Goal: Task Accomplishment & Management: Complete application form

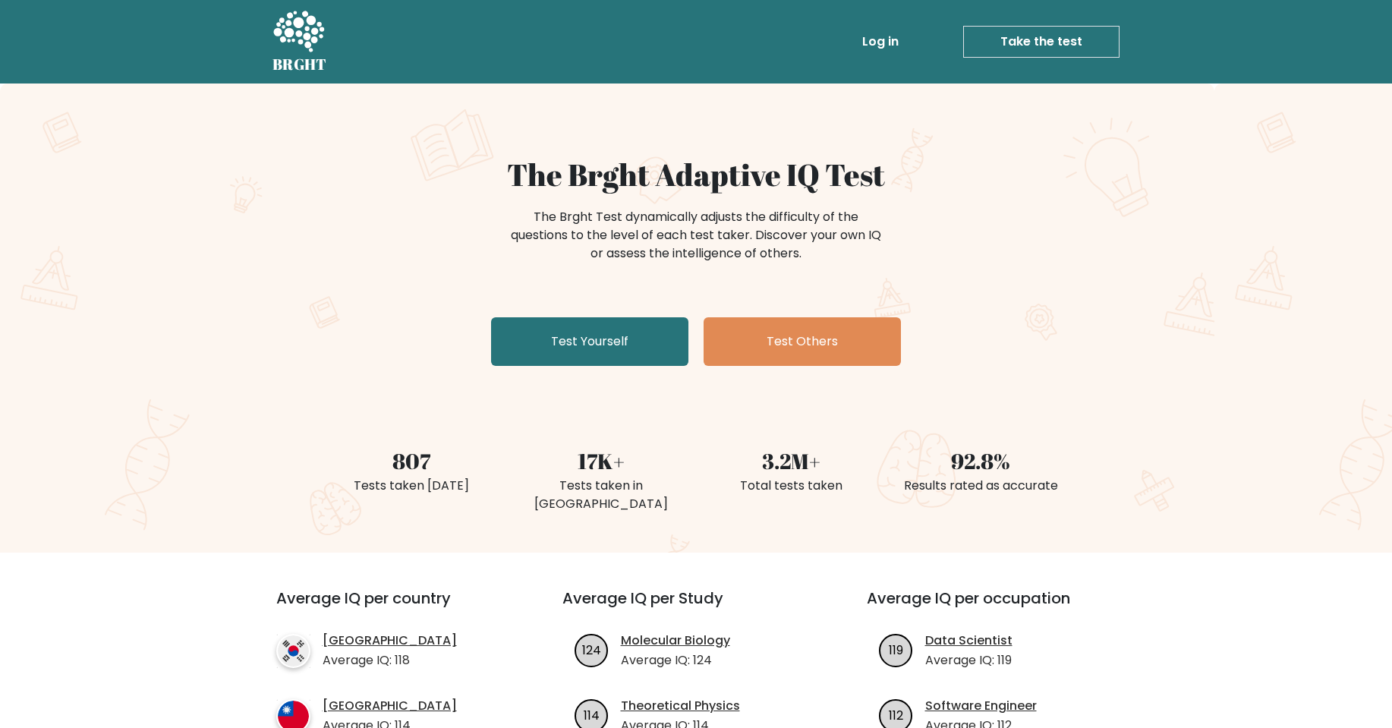
click at [642, 378] on div "The Brght Adaptive IQ Test The Brght Test dynamically adjusts the difficulty of…" at bounding box center [696, 317] width 1392 height 469
drag, startPoint x: 650, startPoint y: 365, endPoint x: 658, endPoint y: 352, distance: 15.4
click at [650, 364] on link "Test Yourself" at bounding box center [589, 341] width 197 height 49
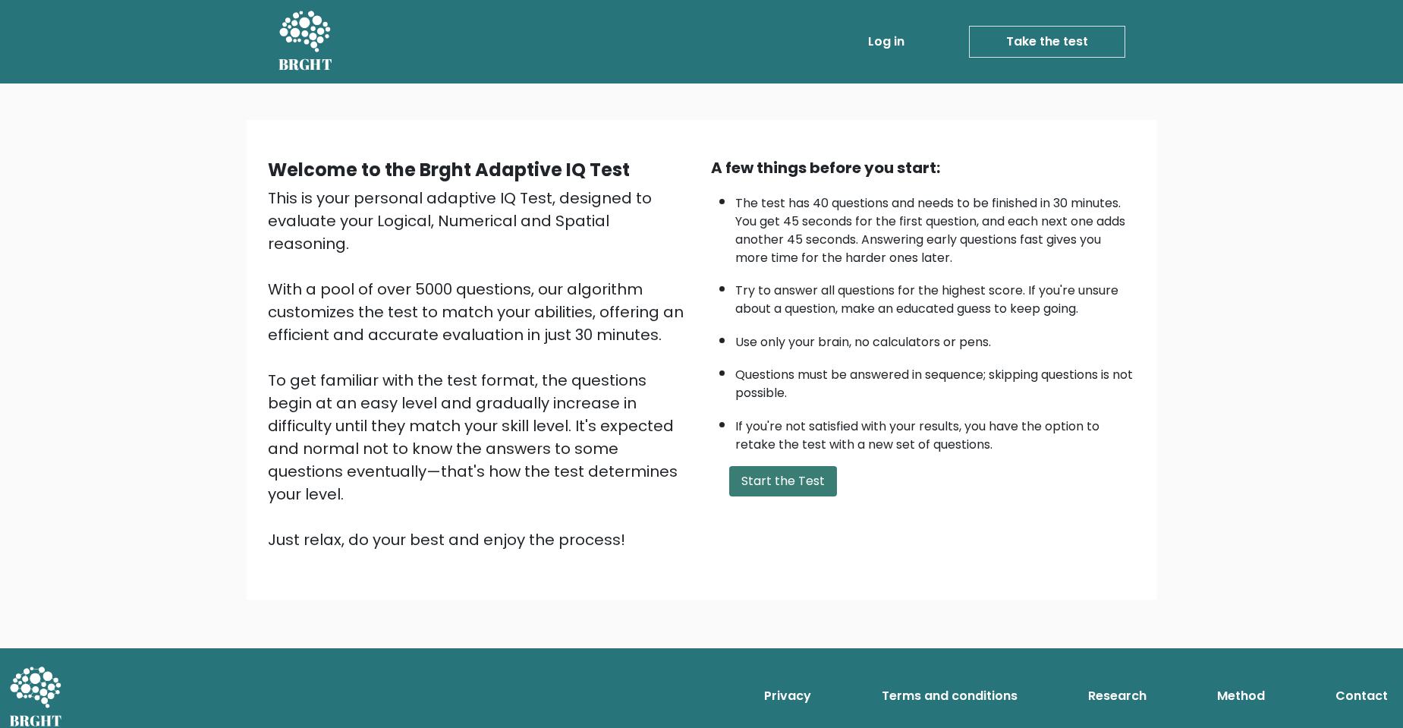
click at [771, 483] on button "Start the Test" at bounding box center [783, 481] width 108 height 30
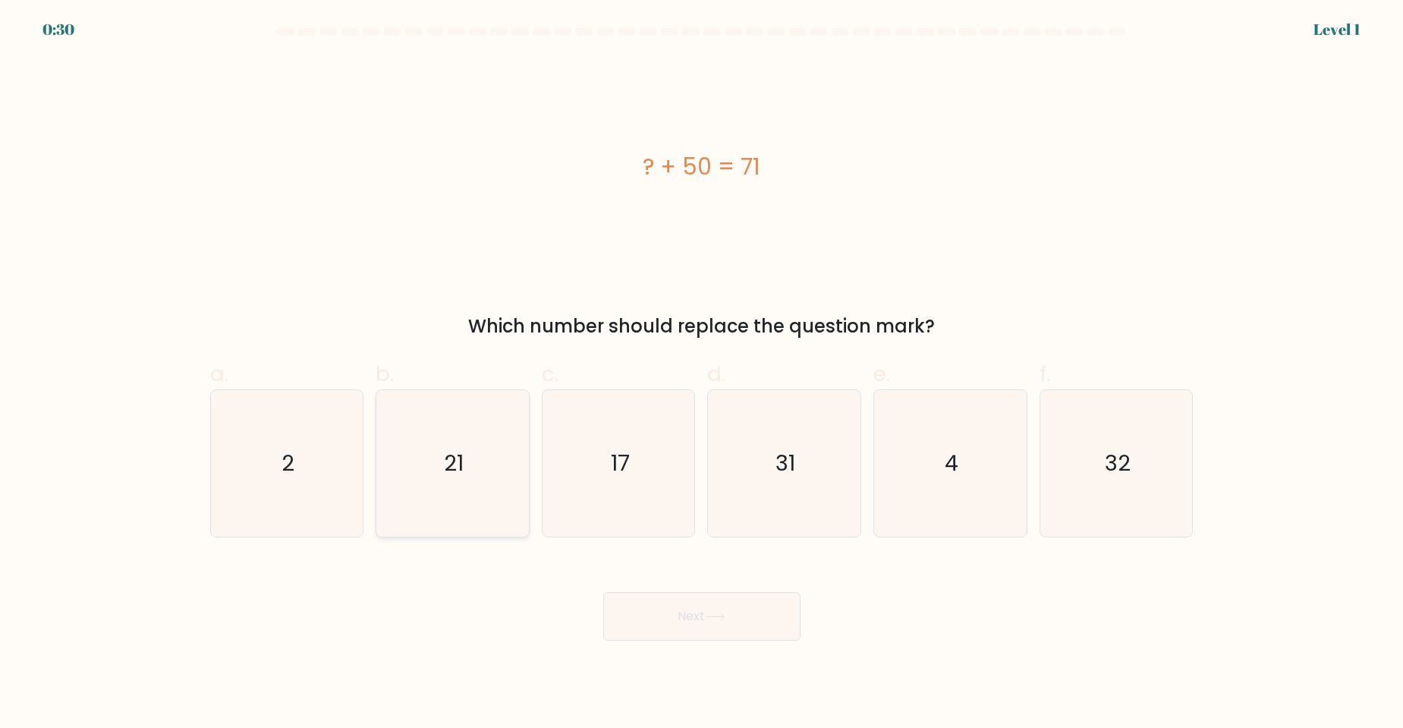
click at [463, 487] on icon "21" at bounding box center [452, 463] width 146 height 146
click at [702, 374] on input "b. 21" at bounding box center [702, 369] width 1 height 10
radio input "true"
click at [785, 631] on button "Next" at bounding box center [701, 616] width 197 height 49
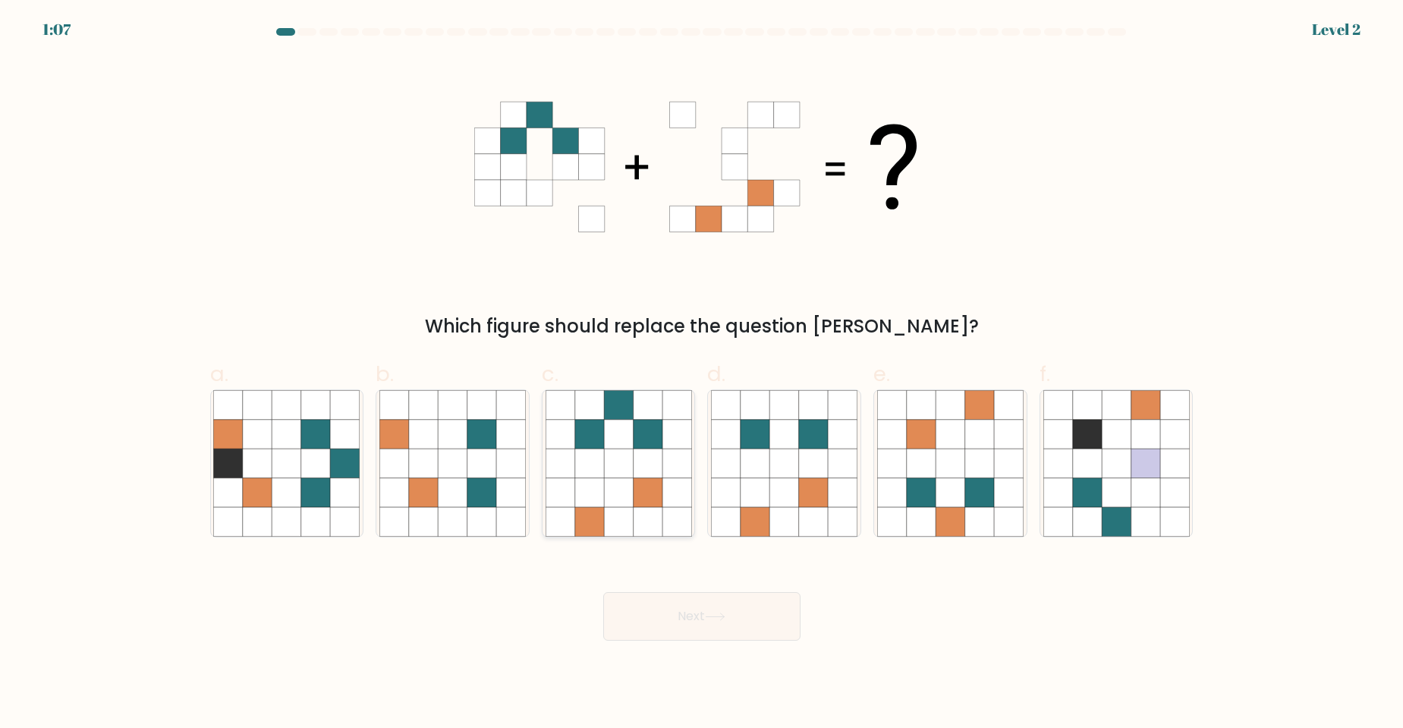
click at [616, 477] on icon at bounding box center [618, 463] width 29 height 29
click at [702, 374] on input "c." at bounding box center [702, 369] width 1 height 10
radio input "true"
click at [739, 619] on button "Next" at bounding box center [701, 616] width 197 height 49
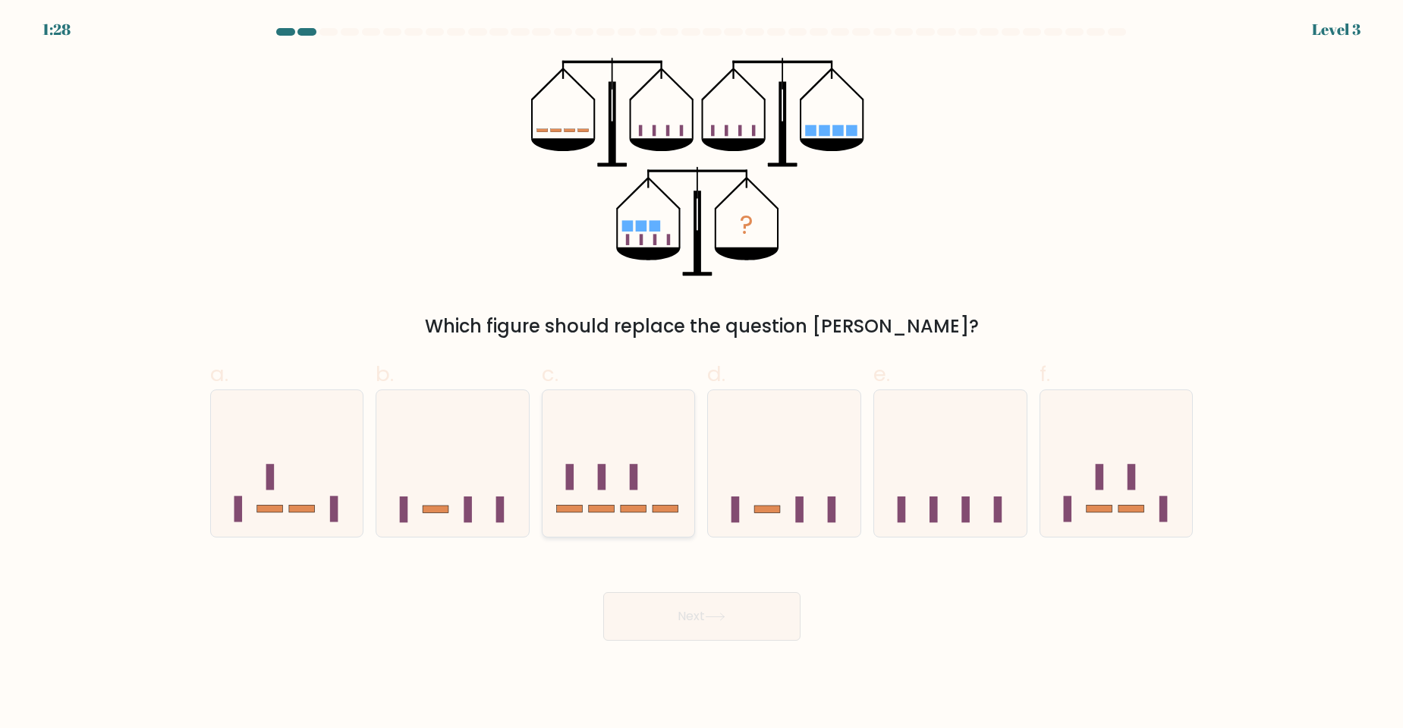
click at [628, 494] on icon at bounding box center [619, 463] width 153 height 126
click at [702, 374] on input "c." at bounding box center [702, 369] width 1 height 10
radio input "true"
click at [748, 620] on button "Next" at bounding box center [701, 616] width 197 height 49
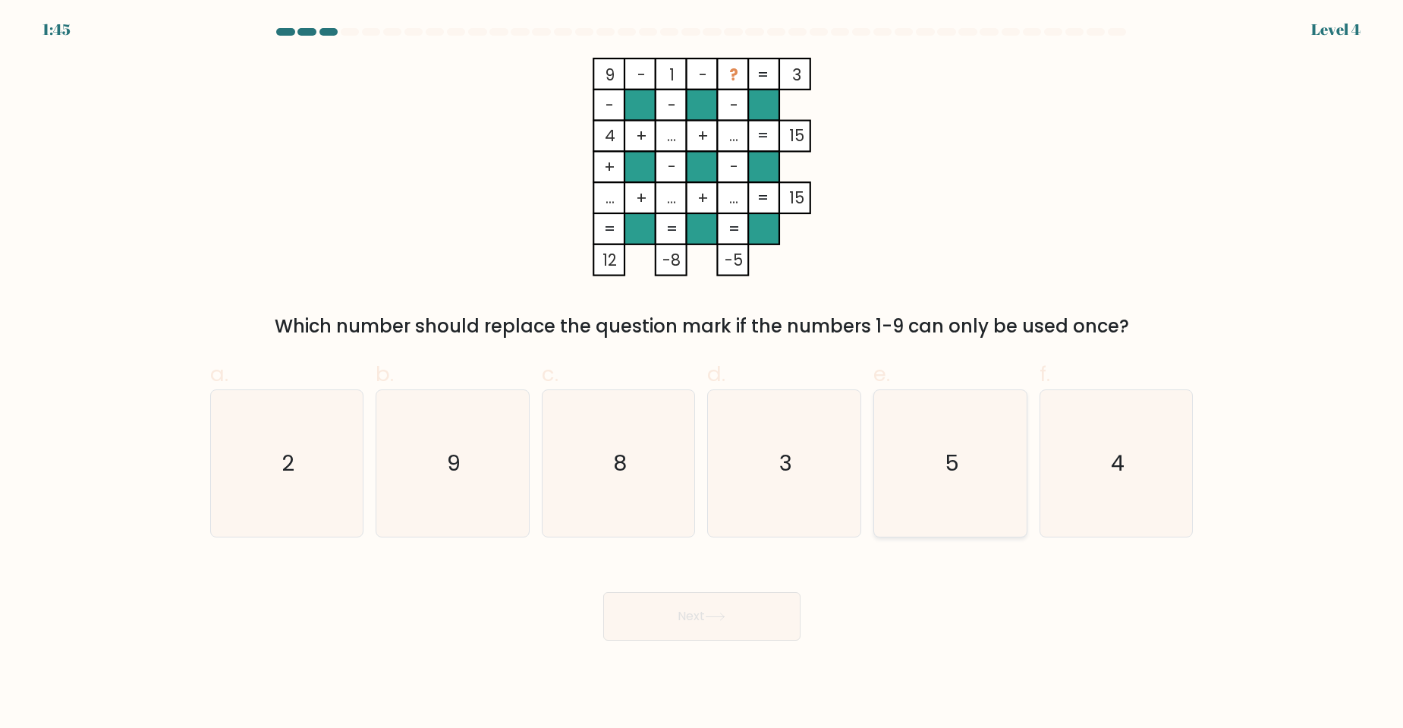
click at [1009, 496] on icon "5" at bounding box center [950, 463] width 146 height 146
click at [703, 374] on input "e. 5" at bounding box center [702, 369] width 1 height 10
radio input "true"
click at [763, 612] on button "Next" at bounding box center [701, 616] width 197 height 49
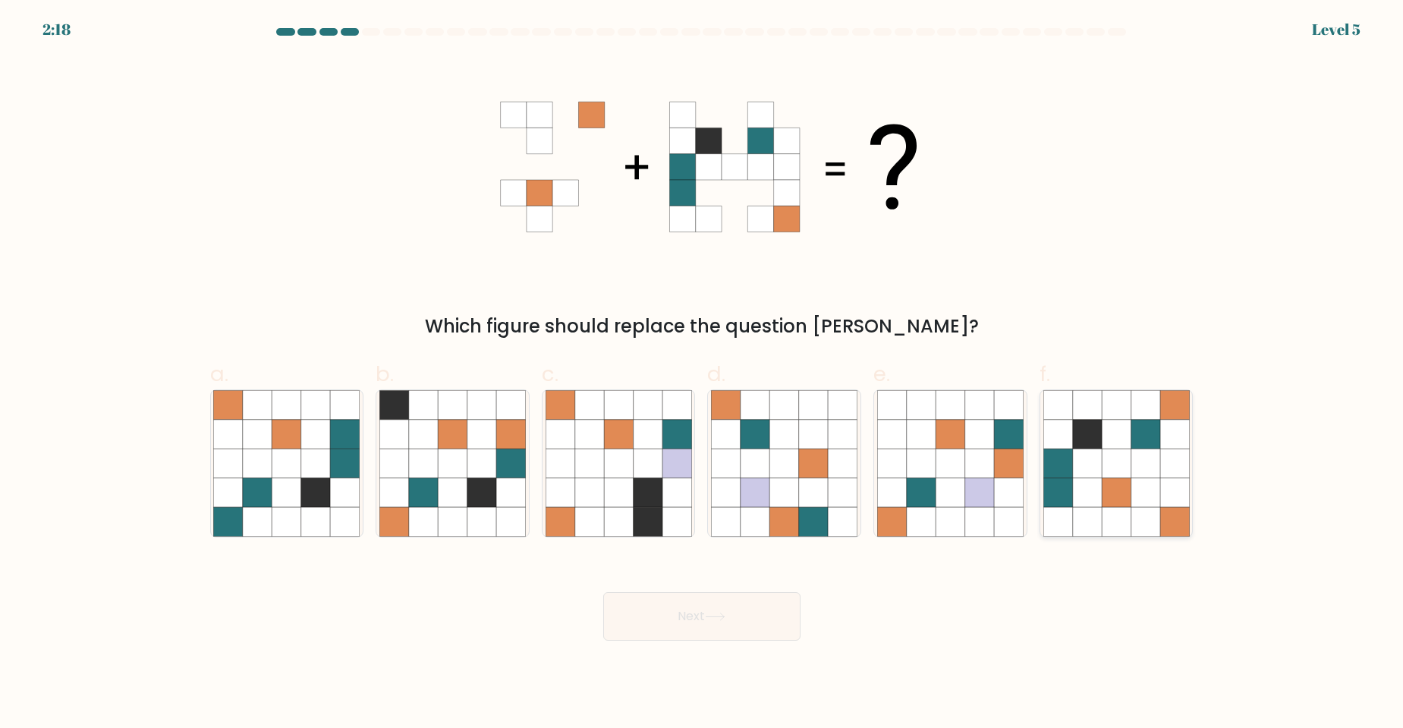
click at [1100, 451] on icon at bounding box center [1086, 463] width 29 height 29
click at [703, 374] on input "f." at bounding box center [702, 369] width 1 height 10
radio input "true"
click at [647, 615] on button "Next" at bounding box center [701, 616] width 197 height 49
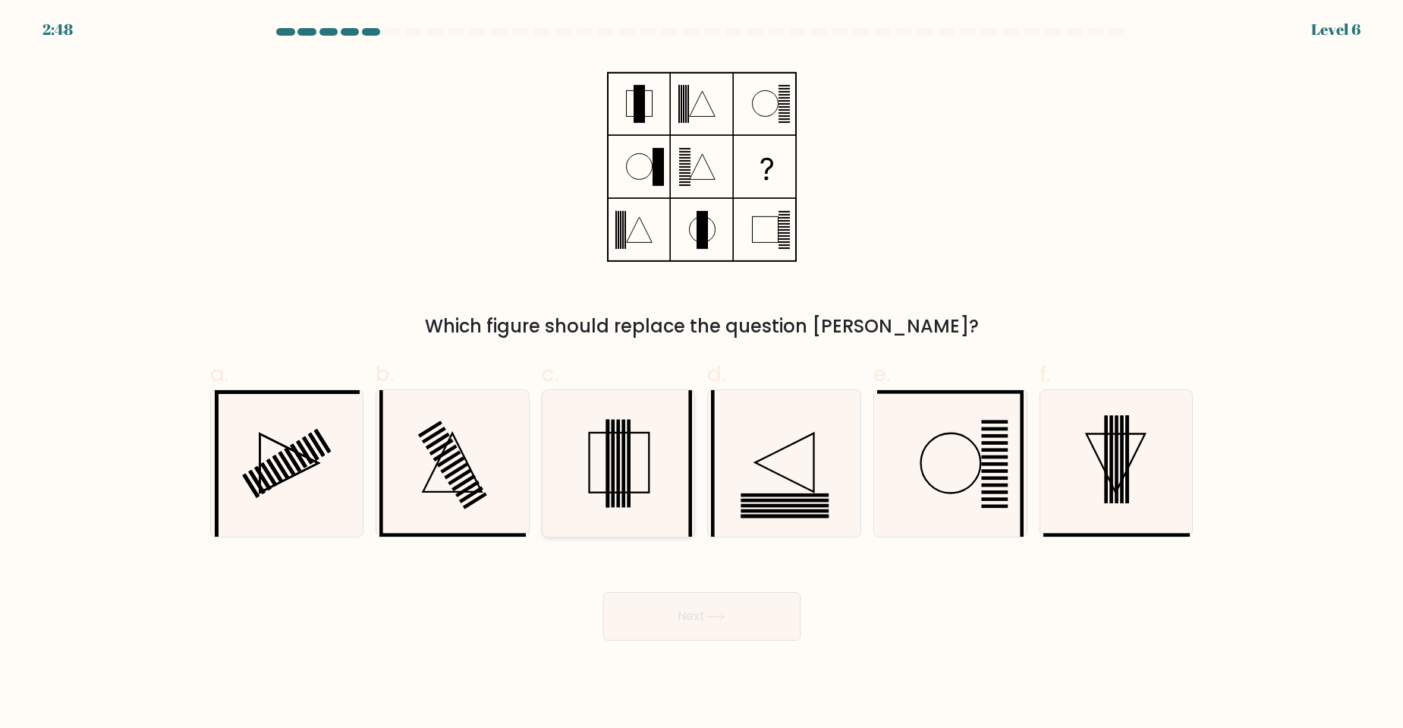
click at [647, 477] on icon at bounding box center [619, 463] width 146 height 146
click at [702, 374] on input "c." at bounding box center [702, 369] width 1 height 10
radio input "true"
click at [704, 625] on button "Next" at bounding box center [701, 616] width 197 height 49
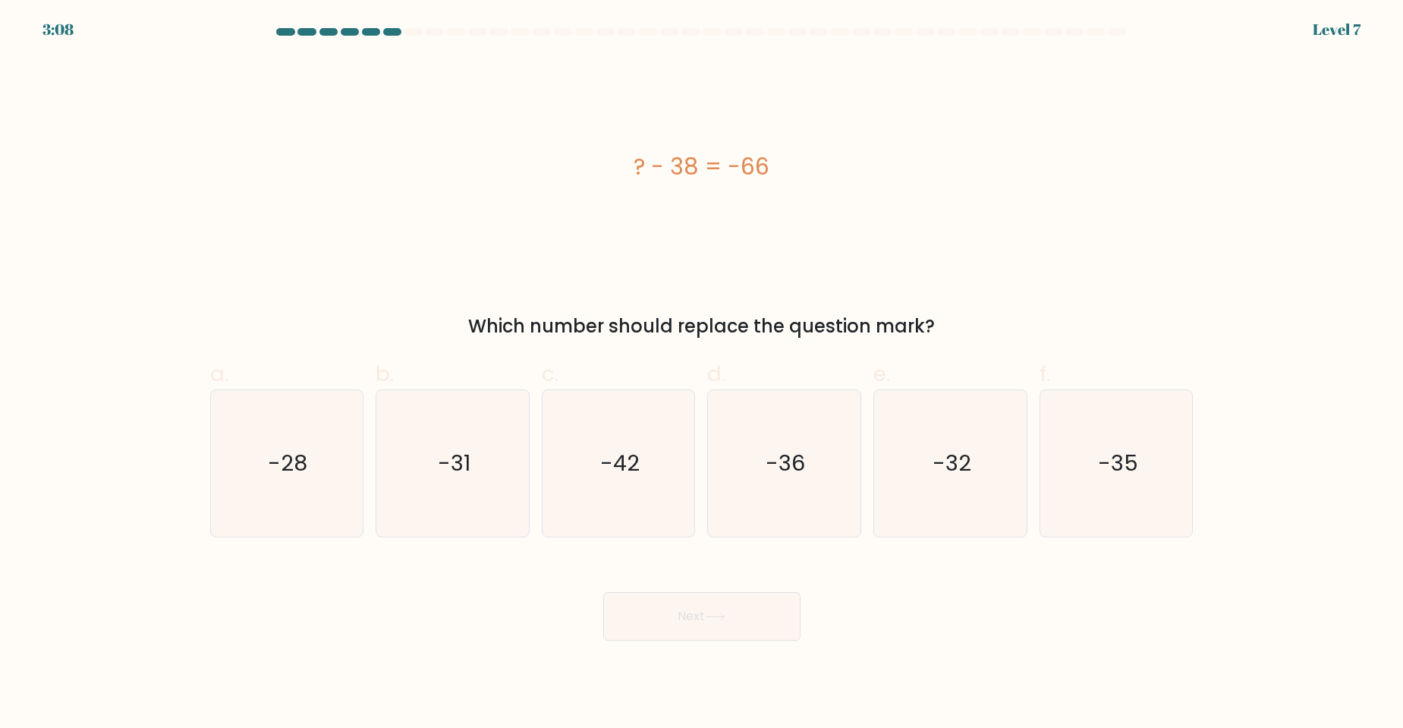
drag, startPoint x: 275, startPoint y: 560, endPoint x: 289, endPoint y: 539, distance: 25.7
click at [276, 559] on div "Next" at bounding box center [702, 598] width 1002 height 85
click at [303, 496] on icon "-28" at bounding box center [286, 463] width 146 height 146
click at [702, 374] on input "a. -28" at bounding box center [702, 369] width 1 height 10
radio input "true"
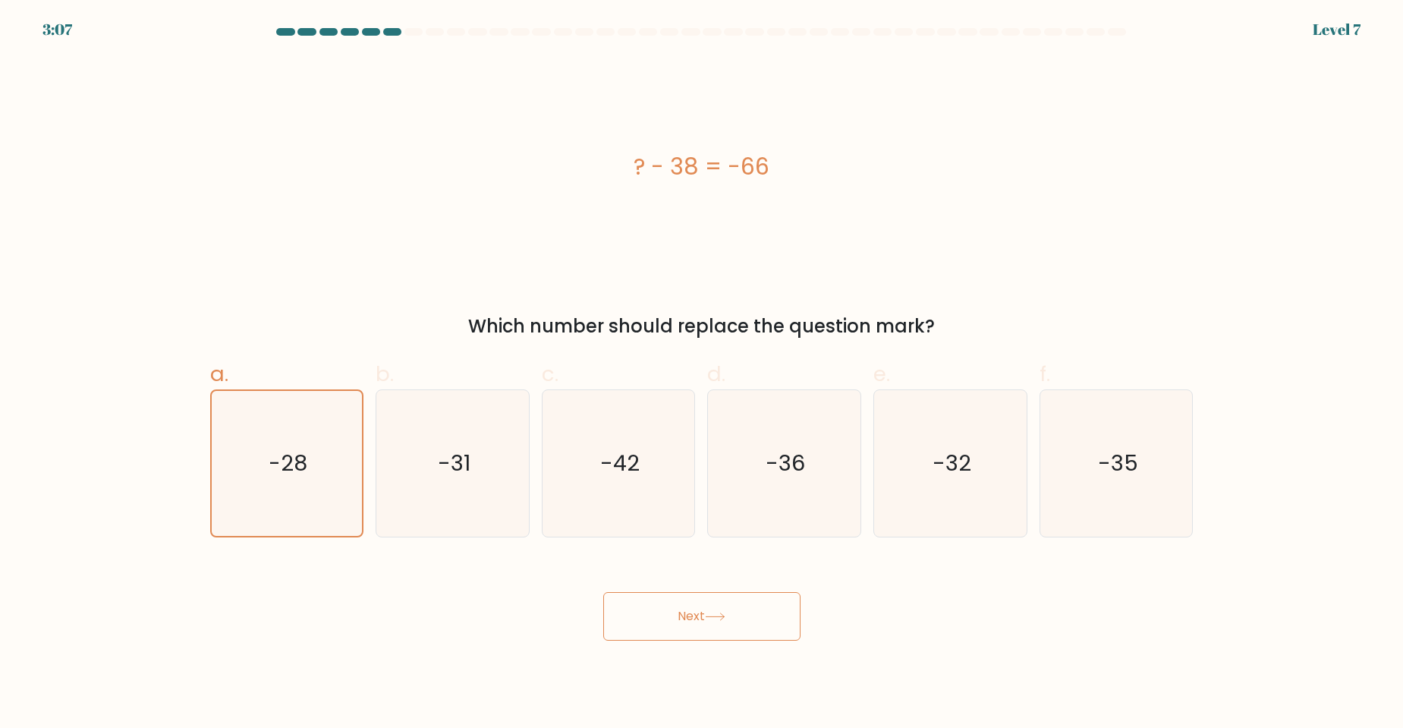
click at [664, 652] on body "3:07 Level 7 a." at bounding box center [701, 364] width 1403 height 728
click at [669, 622] on button "Next" at bounding box center [701, 616] width 197 height 49
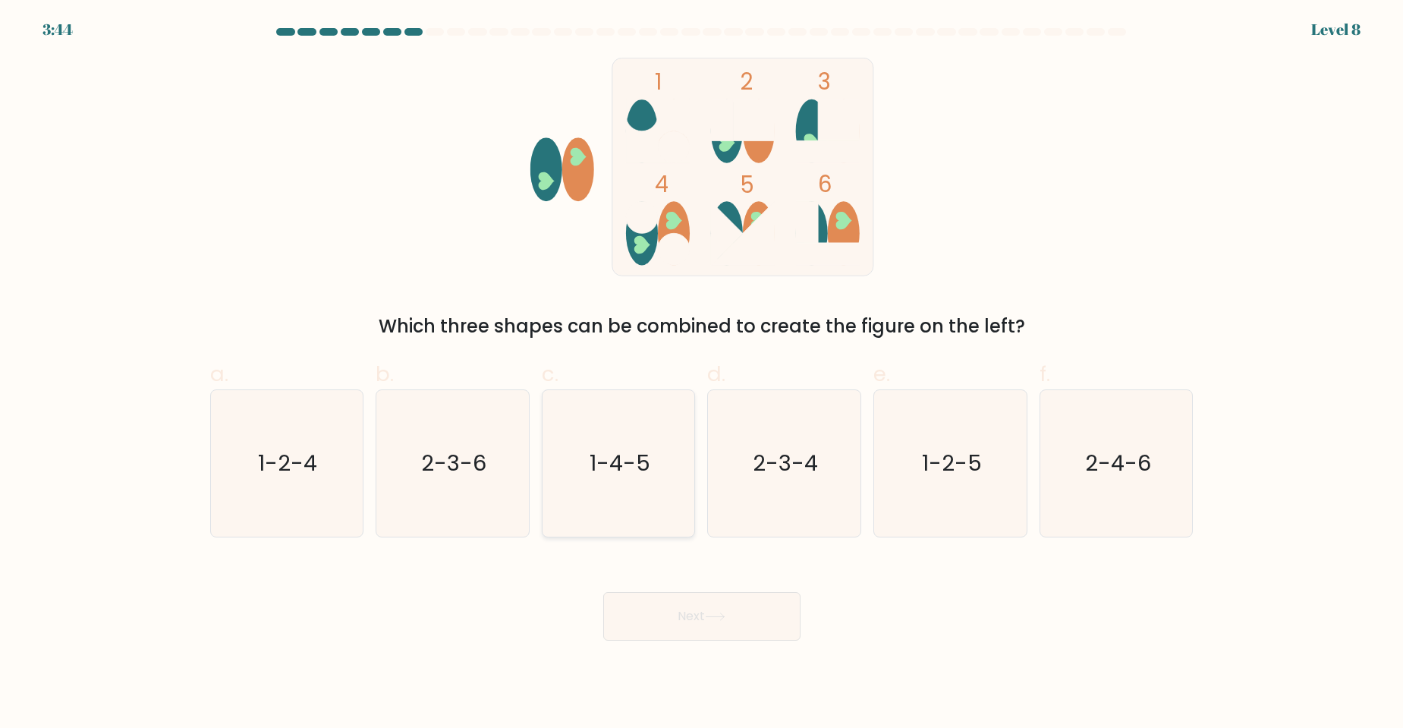
click at [627, 488] on icon "1-4-5" at bounding box center [619, 463] width 146 height 146
click at [702, 374] on input "c. 1-4-5" at bounding box center [702, 369] width 1 height 10
radio input "true"
drag, startPoint x: 673, startPoint y: 574, endPoint x: 704, endPoint y: 628, distance: 61.9
click at [681, 581] on div "Next" at bounding box center [702, 598] width 1002 height 85
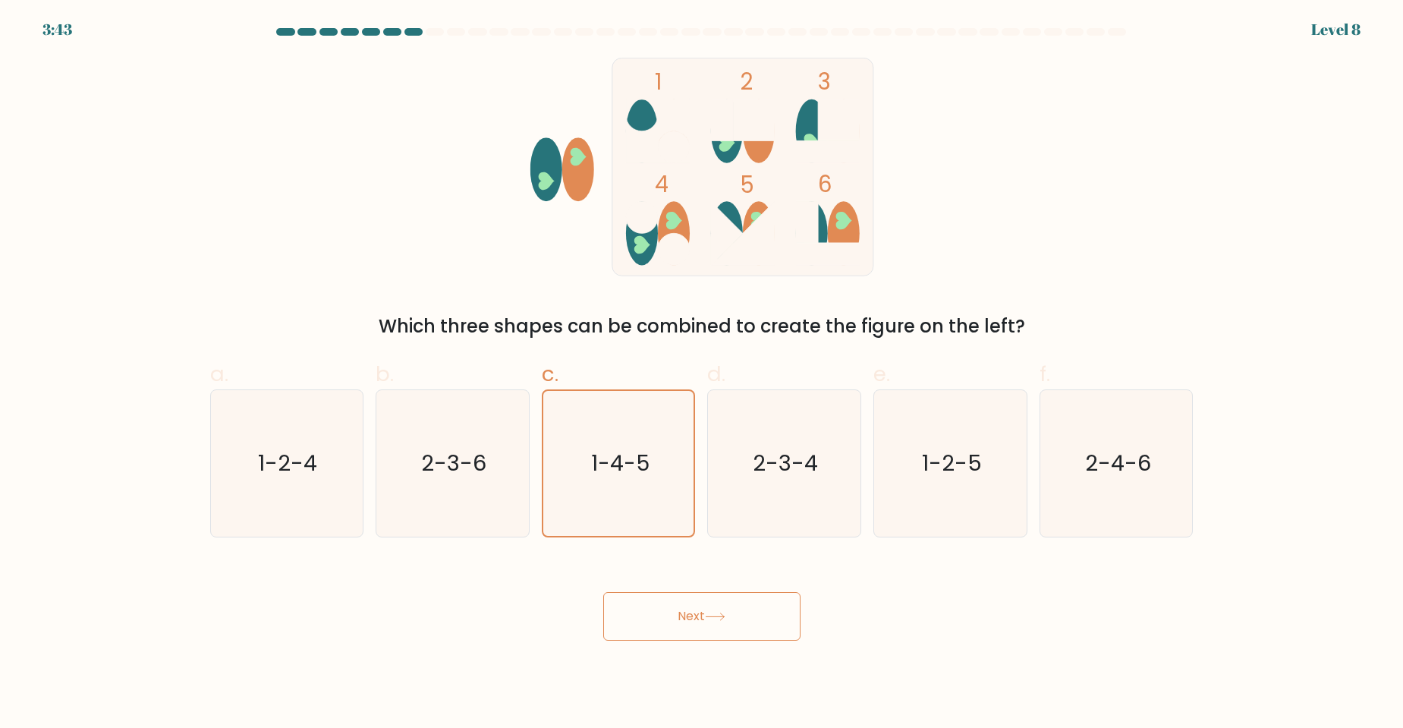
click at [707, 634] on button "Next" at bounding box center [701, 616] width 197 height 49
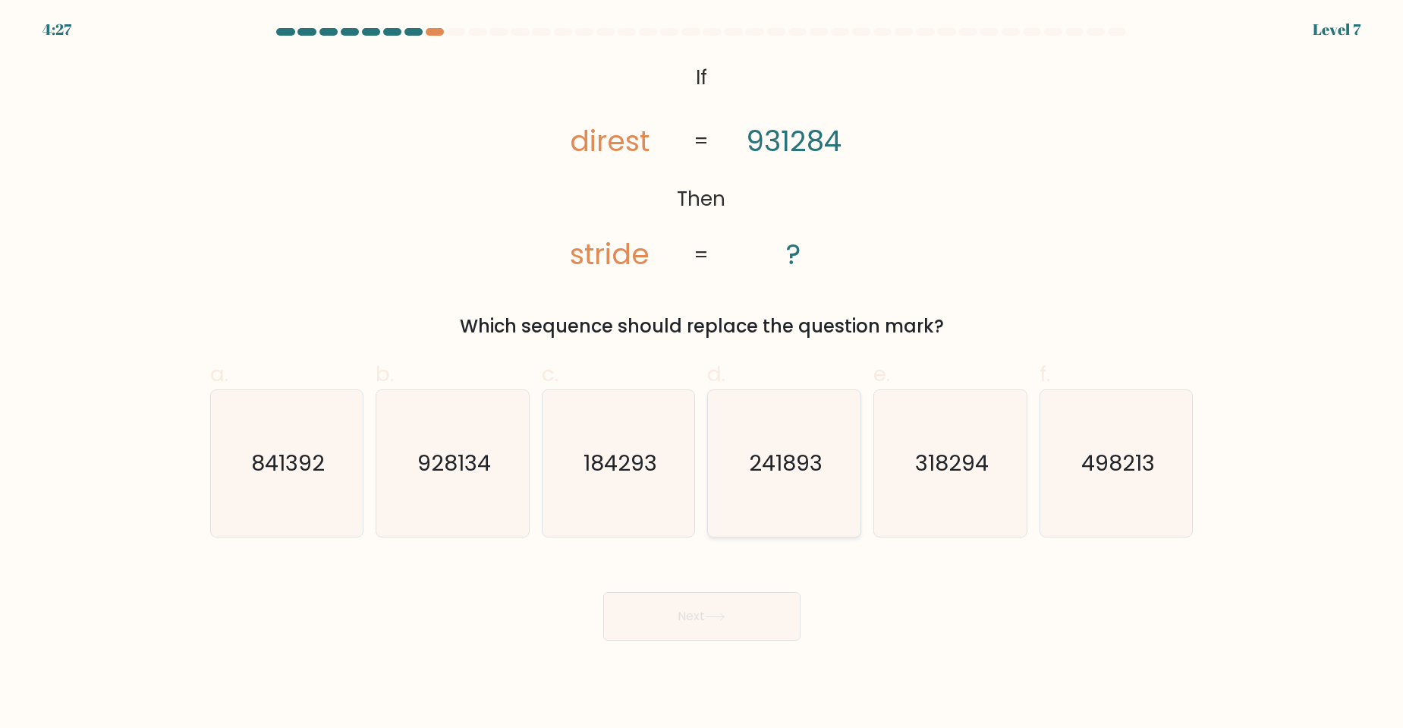
click at [810, 493] on icon "241893" at bounding box center [784, 463] width 146 height 146
click at [703, 374] on input "d. 241893" at bounding box center [702, 369] width 1 height 10
radio input "true"
click at [747, 594] on button "Next" at bounding box center [701, 616] width 197 height 49
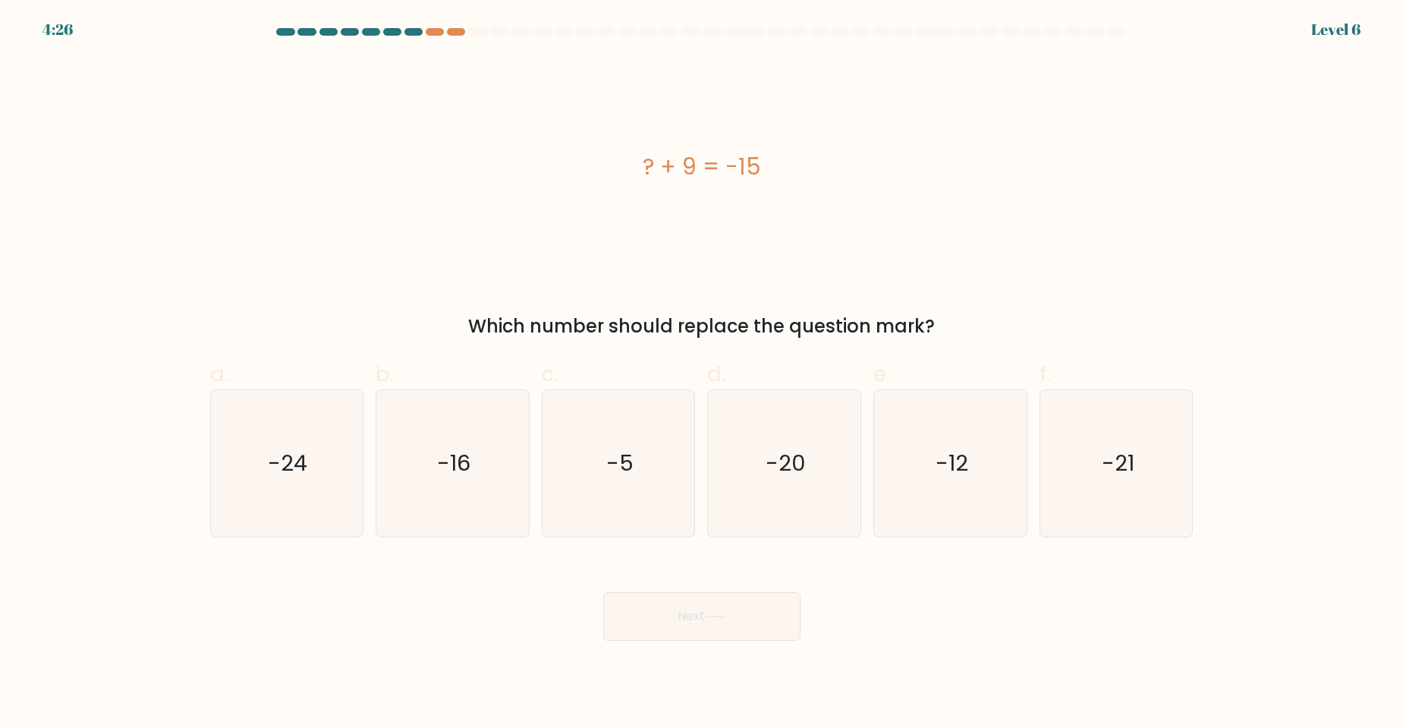
click at [751, 603] on button "Next" at bounding box center [701, 616] width 197 height 49
click at [342, 485] on icon "-24" at bounding box center [286, 463] width 146 height 146
click at [702, 374] on input "a. -24" at bounding box center [702, 369] width 1 height 10
radio input "true"
click at [755, 624] on button "Next" at bounding box center [701, 616] width 197 height 49
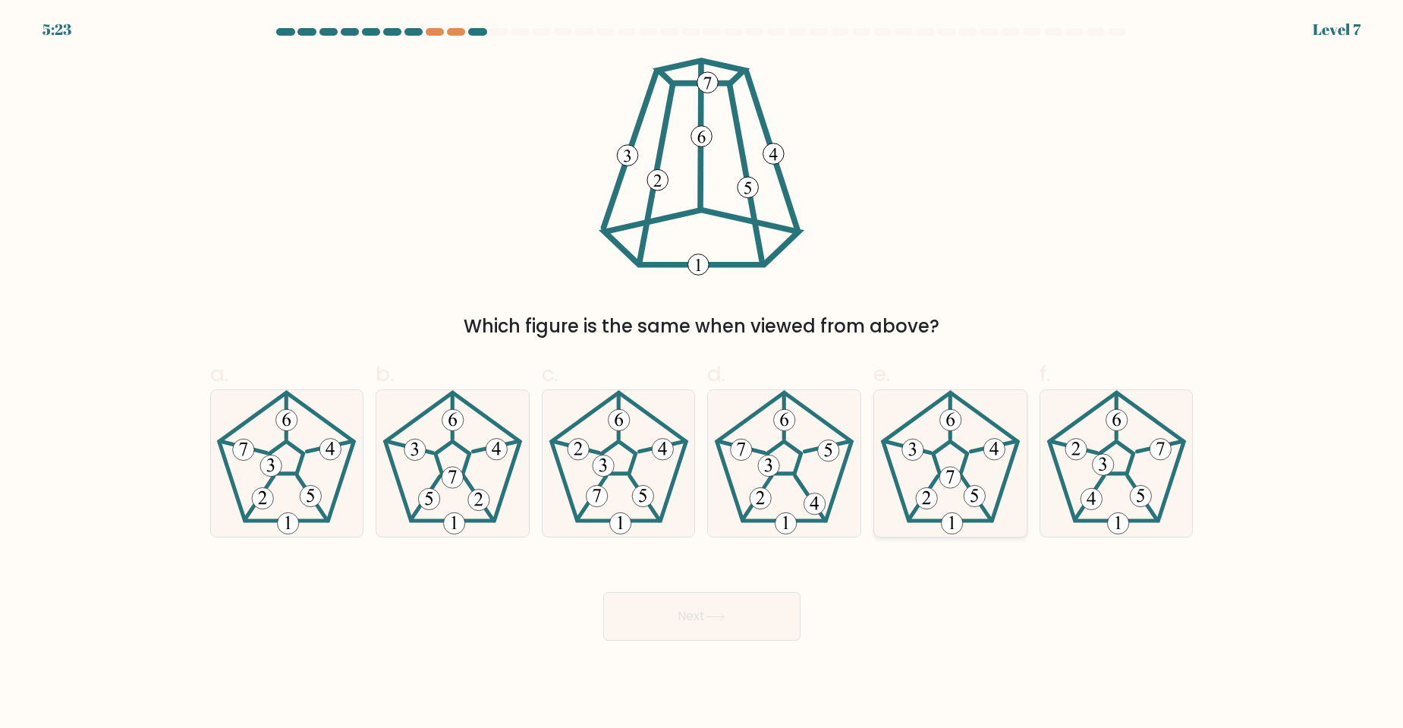
click at [995, 460] on 179 at bounding box center [994, 449] width 21 height 21
click at [703, 374] on input "e." at bounding box center [702, 369] width 1 height 10
radio input "true"
click at [775, 605] on button "Next" at bounding box center [701, 616] width 197 height 49
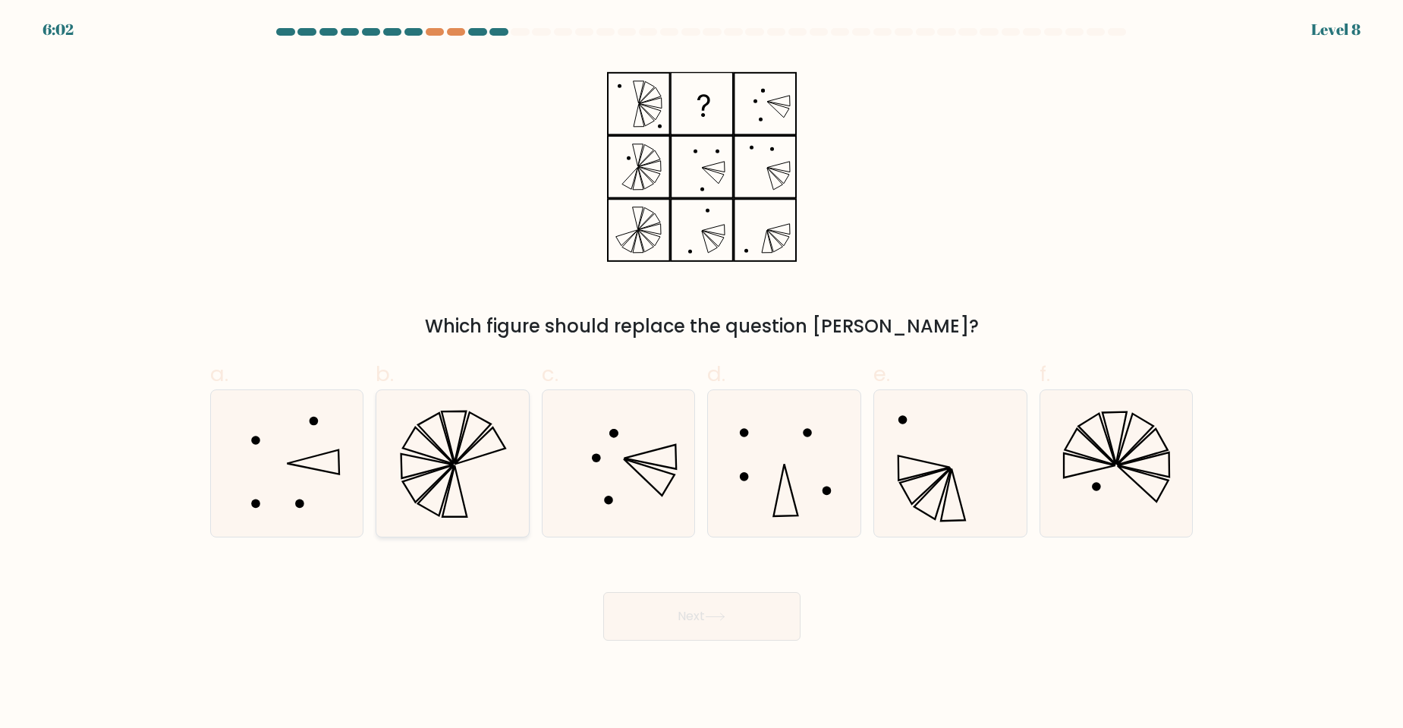
click at [458, 419] on icon at bounding box center [452, 463] width 146 height 146
click at [702, 374] on input "b." at bounding box center [702, 369] width 1 height 10
radio input "true"
click at [707, 612] on button "Next" at bounding box center [701, 616] width 197 height 49
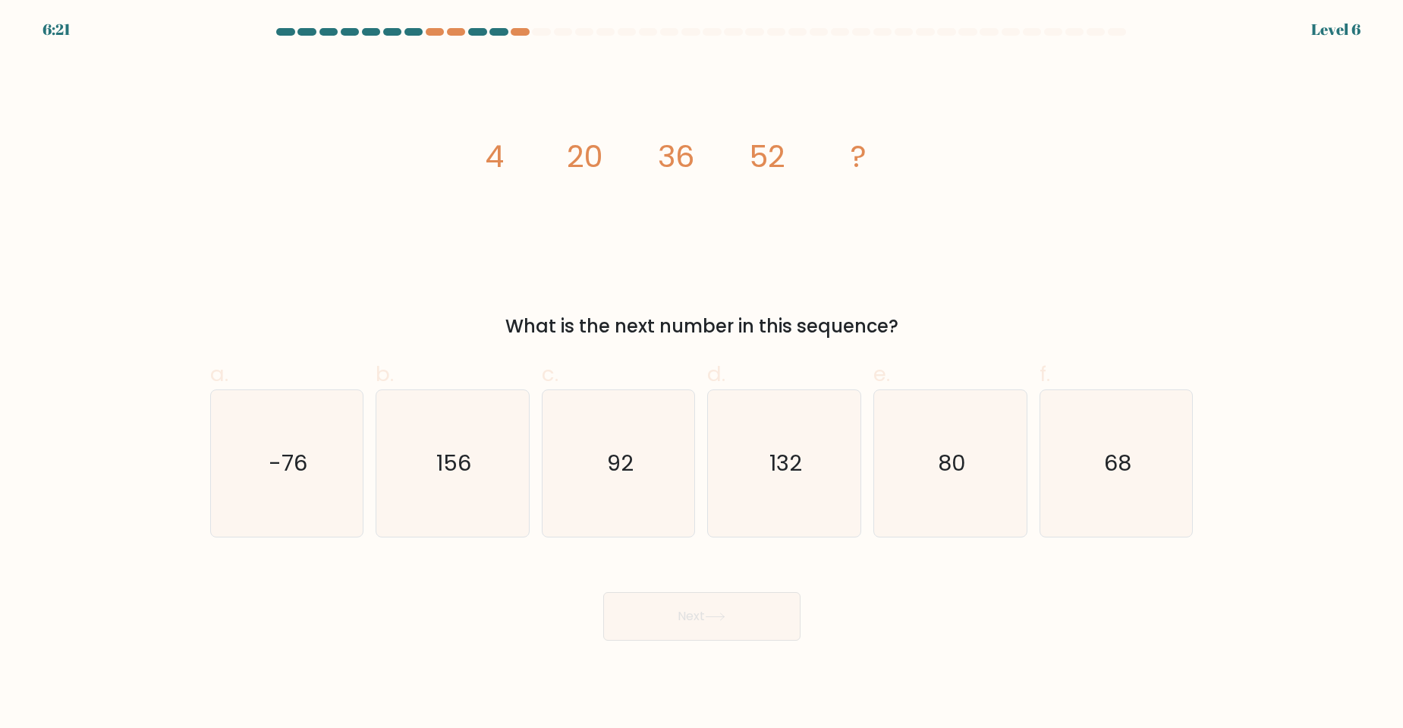
drag, startPoint x: 1134, startPoint y: 506, endPoint x: 824, endPoint y: 616, distance: 329.1
click at [1135, 503] on icon "68" at bounding box center [1117, 463] width 146 height 146
click at [703, 374] on input "f. 68" at bounding box center [702, 369] width 1 height 10
radio input "true"
click at [798, 604] on button "Next" at bounding box center [701, 616] width 197 height 49
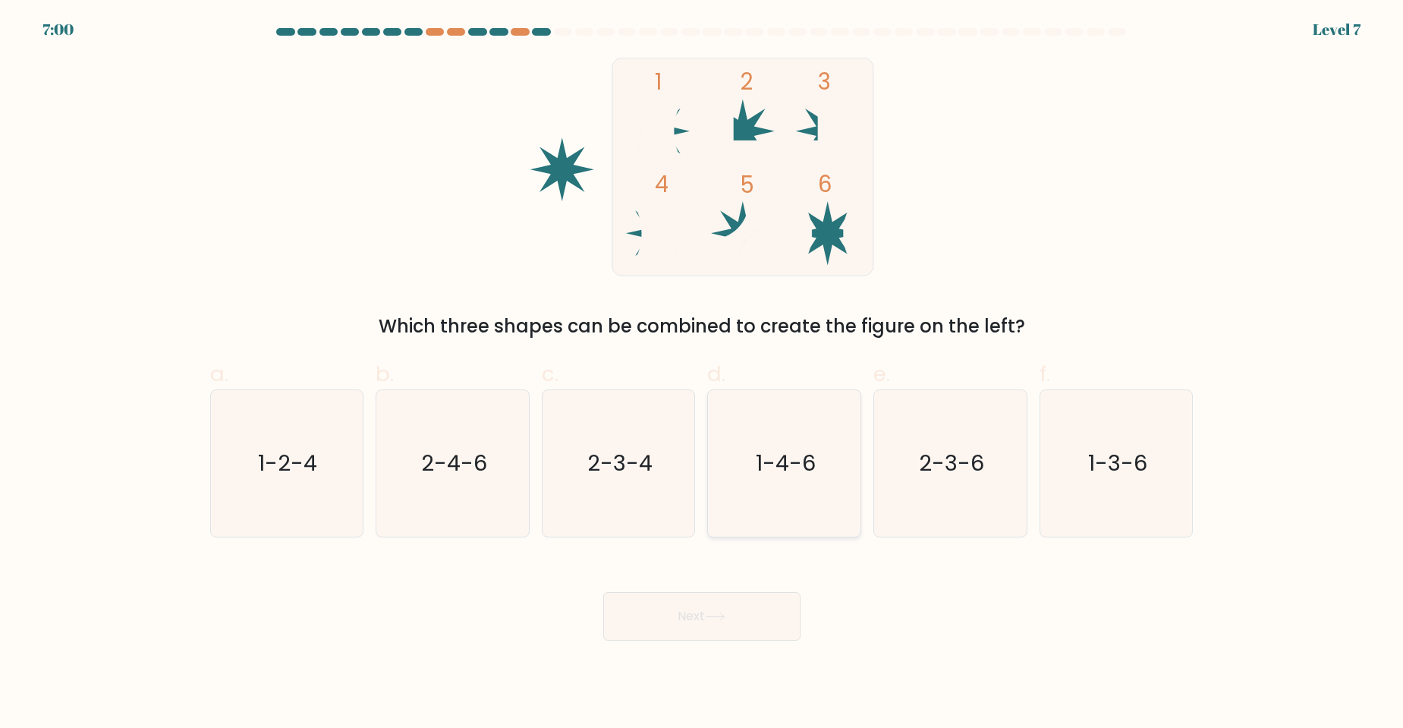
click at [795, 487] on icon "1-4-6" at bounding box center [784, 463] width 146 height 146
click at [703, 374] on input "d. 1-4-6" at bounding box center [702, 369] width 1 height 10
radio input "true"
click at [739, 612] on button "Next" at bounding box center [701, 616] width 197 height 49
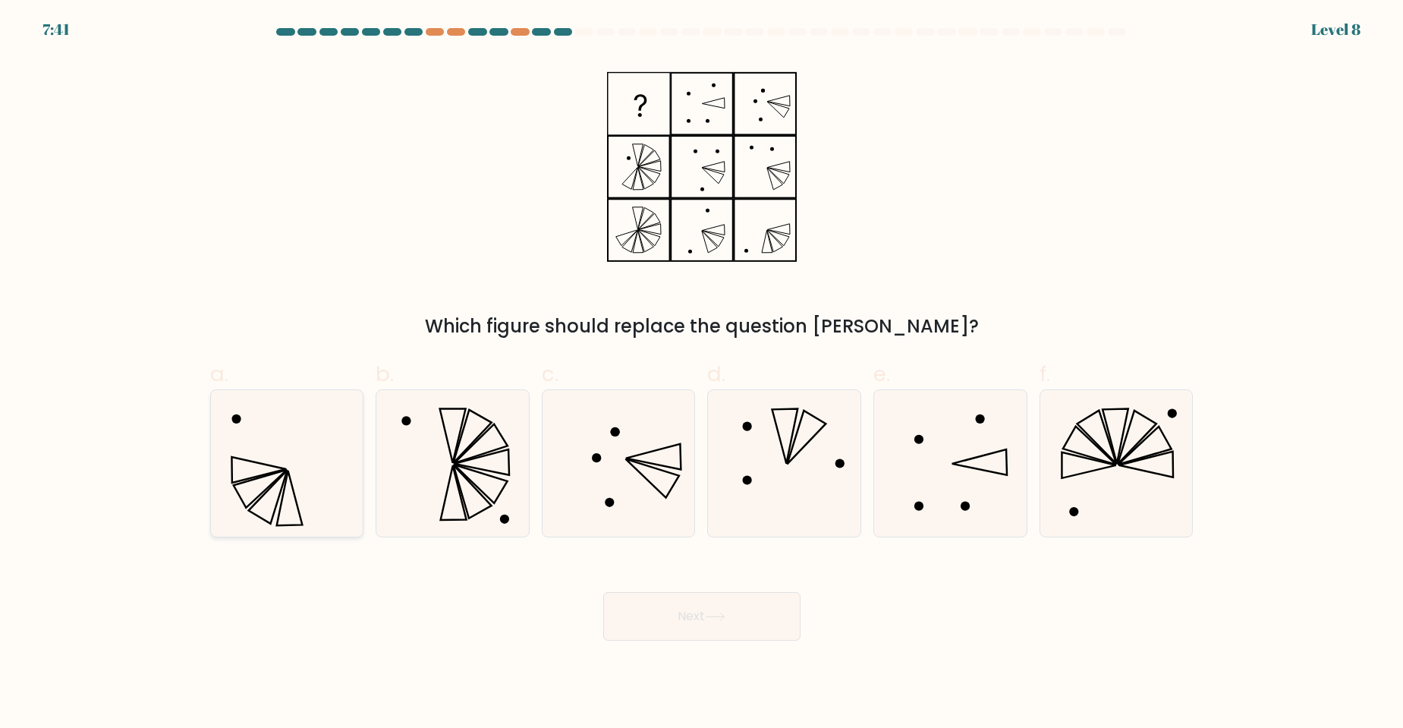
click at [303, 469] on icon at bounding box center [286, 463] width 146 height 146
click at [702, 374] on input "a." at bounding box center [702, 369] width 1 height 10
radio input "true"
click at [703, 613] on button "Next" at bounding box center [701, 616] width 197 height 49
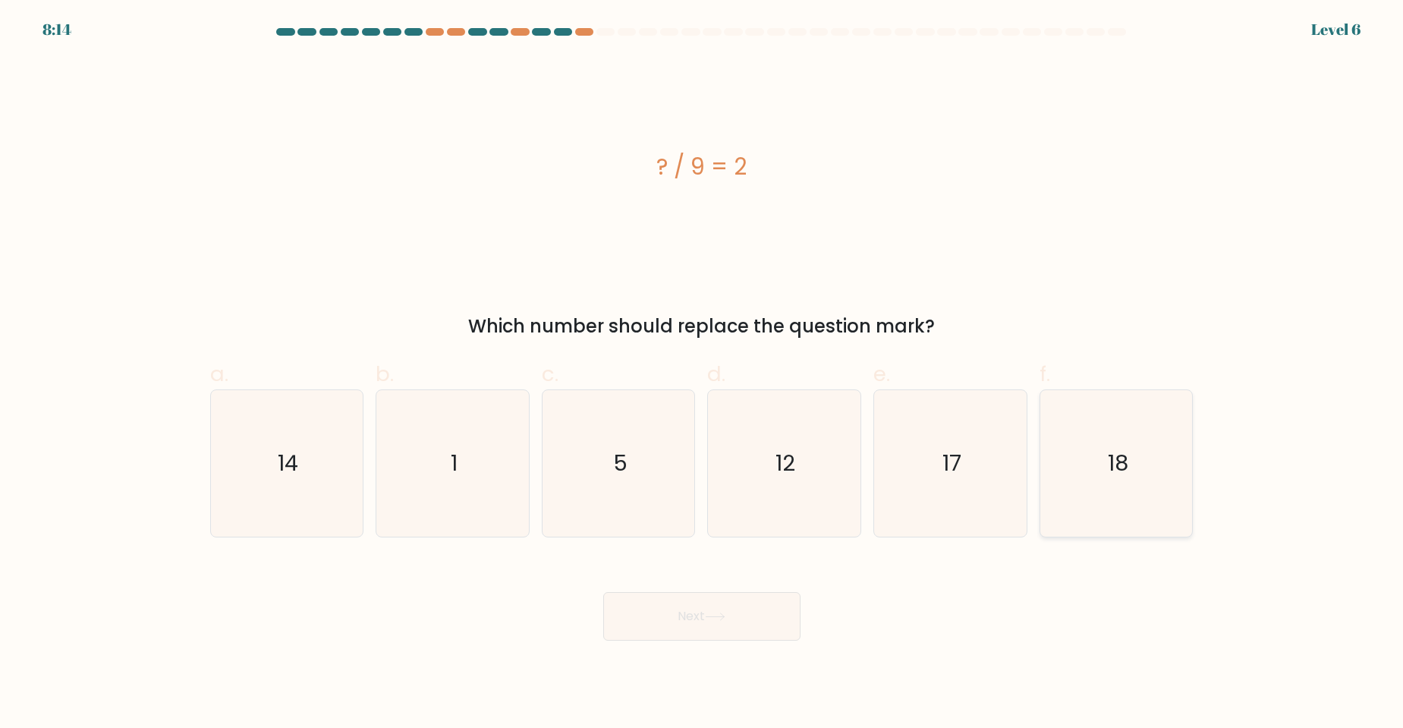
click at [1088, 488] on icon "18" at bounding box center [1117, 463] width 146 height 146
click at [703, 374] on input "f. 18" at bounding box center [702, 369] width 1 height 10
radio input "true"
click at [767, 611] on button "Next" at bounding box center [701, 616] width 197 height 49
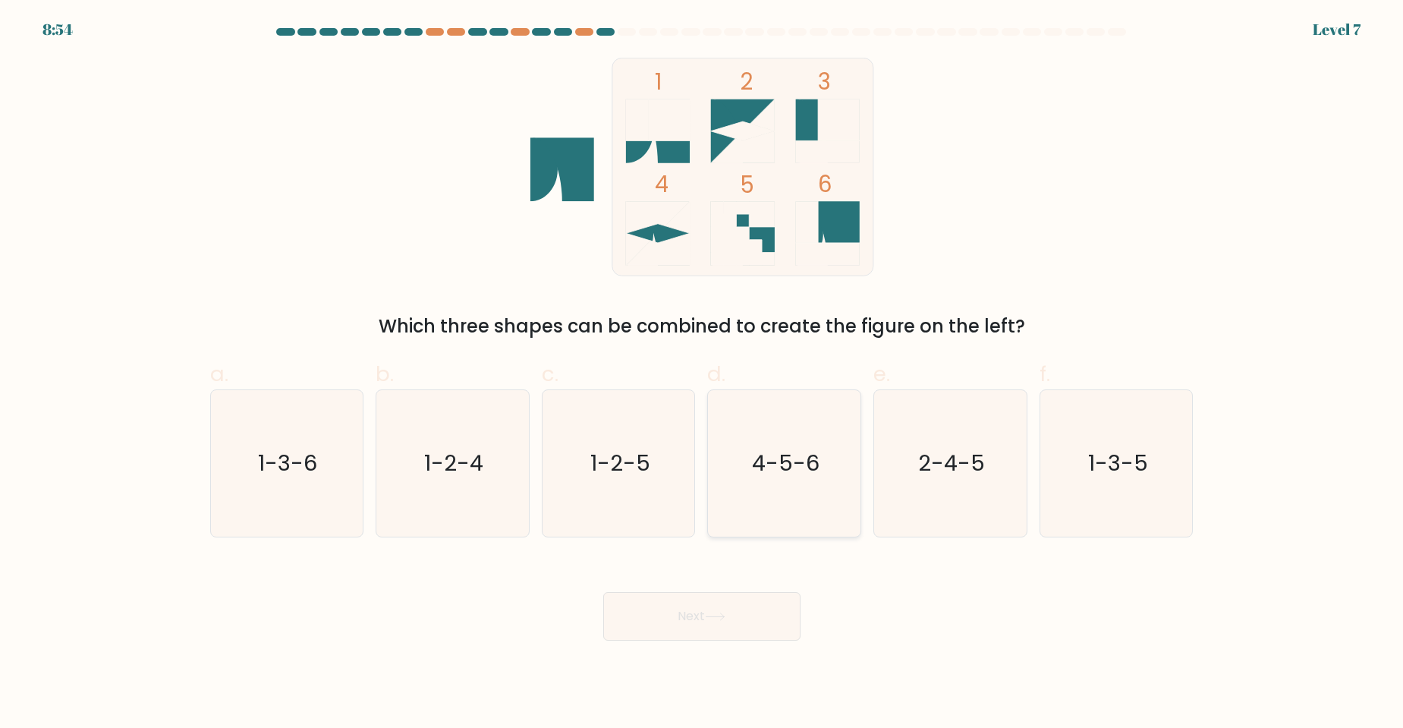
click at [804, 455] on text "4-5-6" at bounding box center [786, 463] width 68 height 30
click at [703, 374] on input "d. 4-5-6" at bounding box center [702, 369] width 1 height 10
radio input "true"
click at [757, 606] on button "Next" at bounding box center [701, 616] width 197 height 49
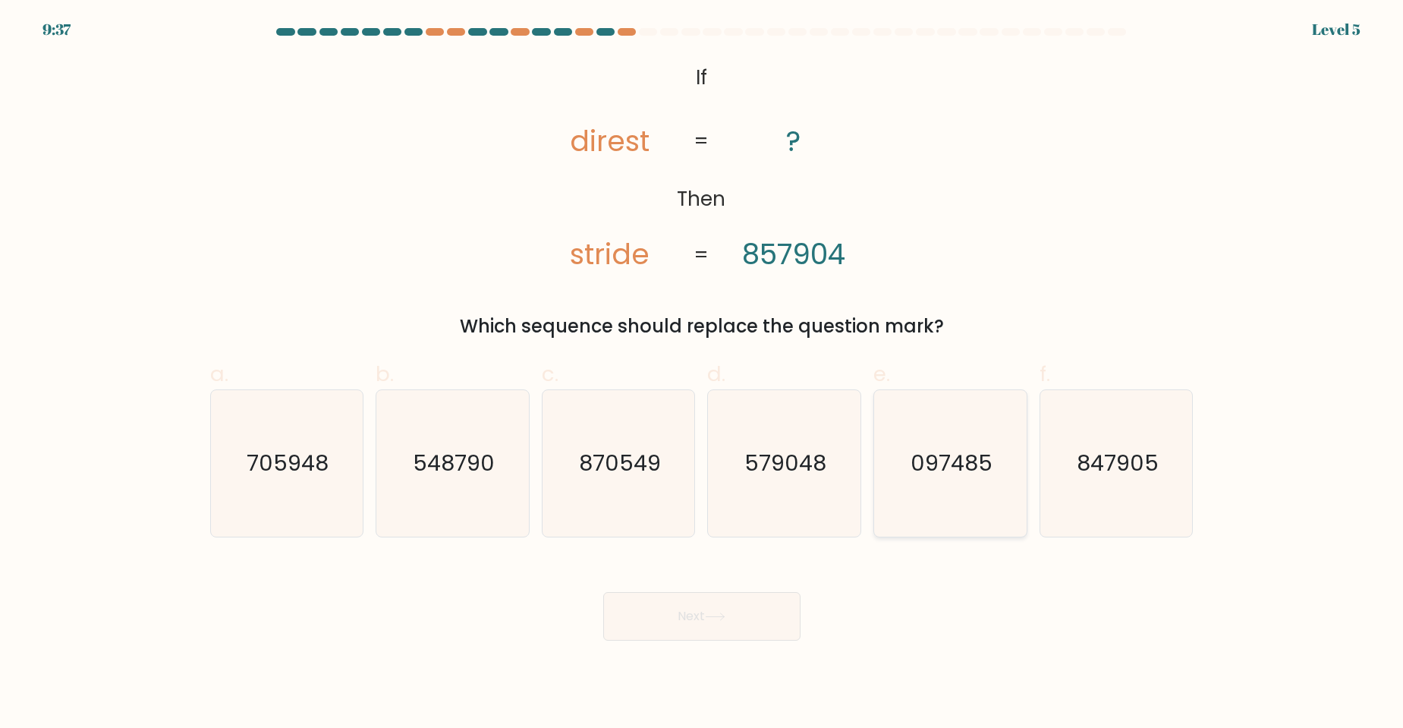
click at [979, 483] on icon "097485" at bounding box center [950, 463] width 146 height 146
click at [703, 374] on input "e. 097485" at bounding box center [702, 369] width 1 height 10
radio input "true"
click at [701, 655] on body "9:36 Level 5 If" at bounding box center [701, 364] width 1403 height 728
click at [719, 625] on button "Next" at bounding box center [701, 616] width 197 height 49
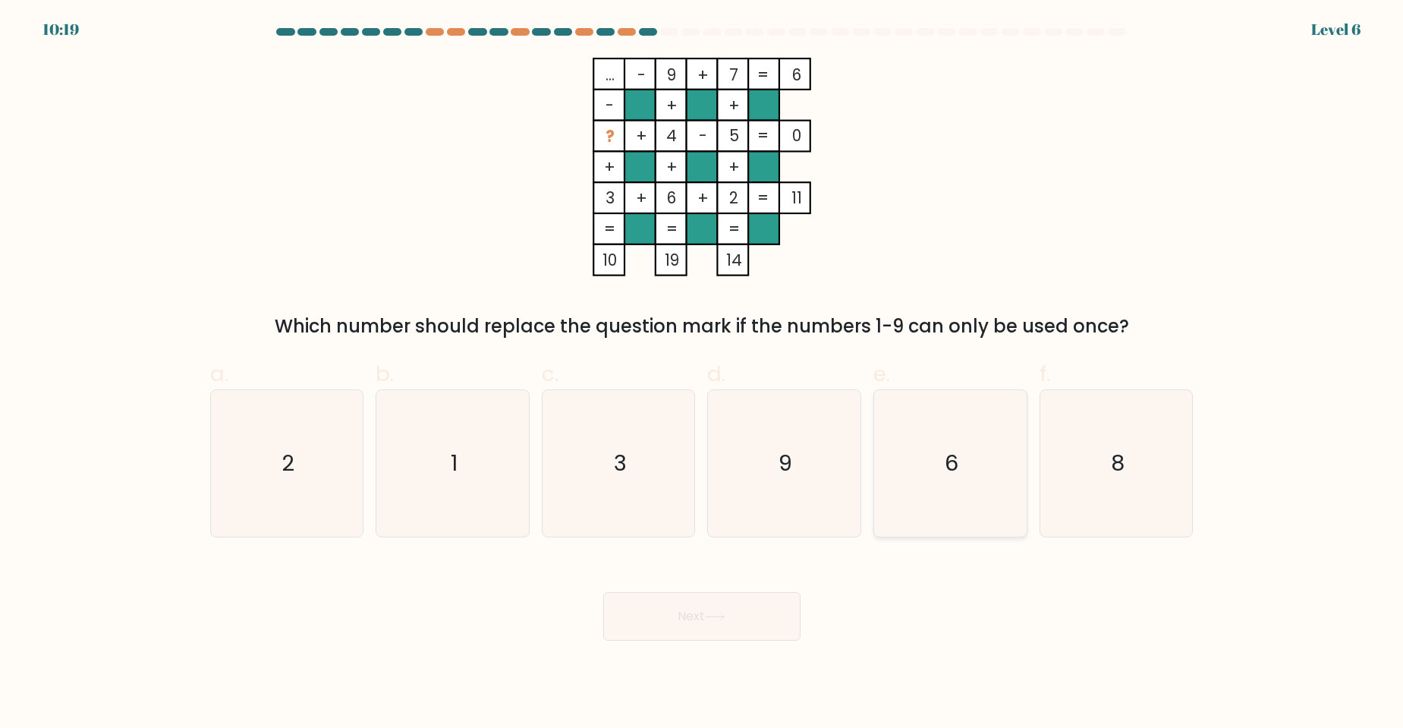
click at [970, 474] on icon "6" at bounding box center [950, 463] width 146 height 146
click at [703, 374] on input "e. 6" at bounding box center [702, 369] width 1 height 10
radio input "true"
click at [976, 446] on icon "6" at bounding box center [950, 463] width 145 height 145
click at [703, 374] on input "e. 6" at bounding box center [702, 369] width 1 height 10
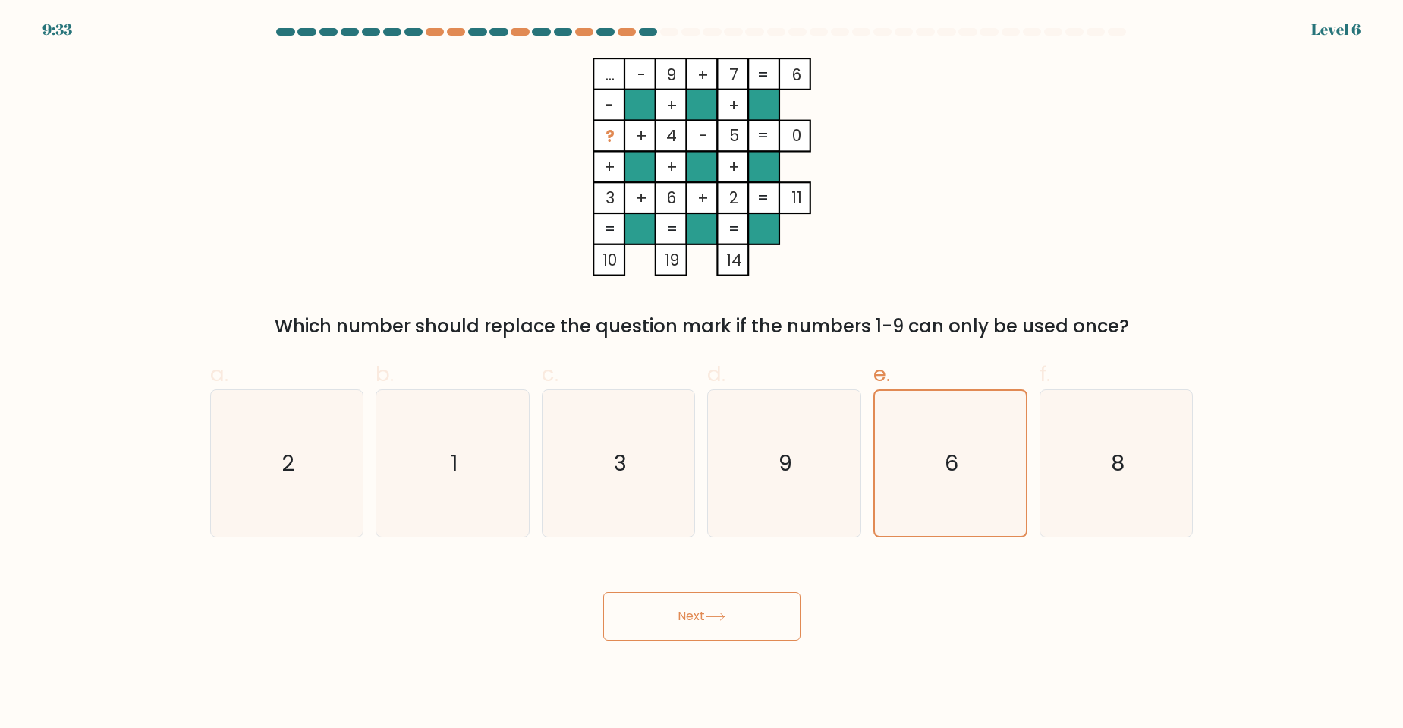
drag, startPoint x: 1129, startPoint y: 485, endPoint x: 859, endPoint y: 556, distance: 279.3
click at [1124, 487] on icon "8" at bounding box center [1117, 463] width 146 height 146
click at [703, 374] on input "f. 8" at bounding box center [702, 369] width 1 height 10
radio input "true"
click at [779, 622] on button "Next" at bounding box center [701, 616] width 197 height 49
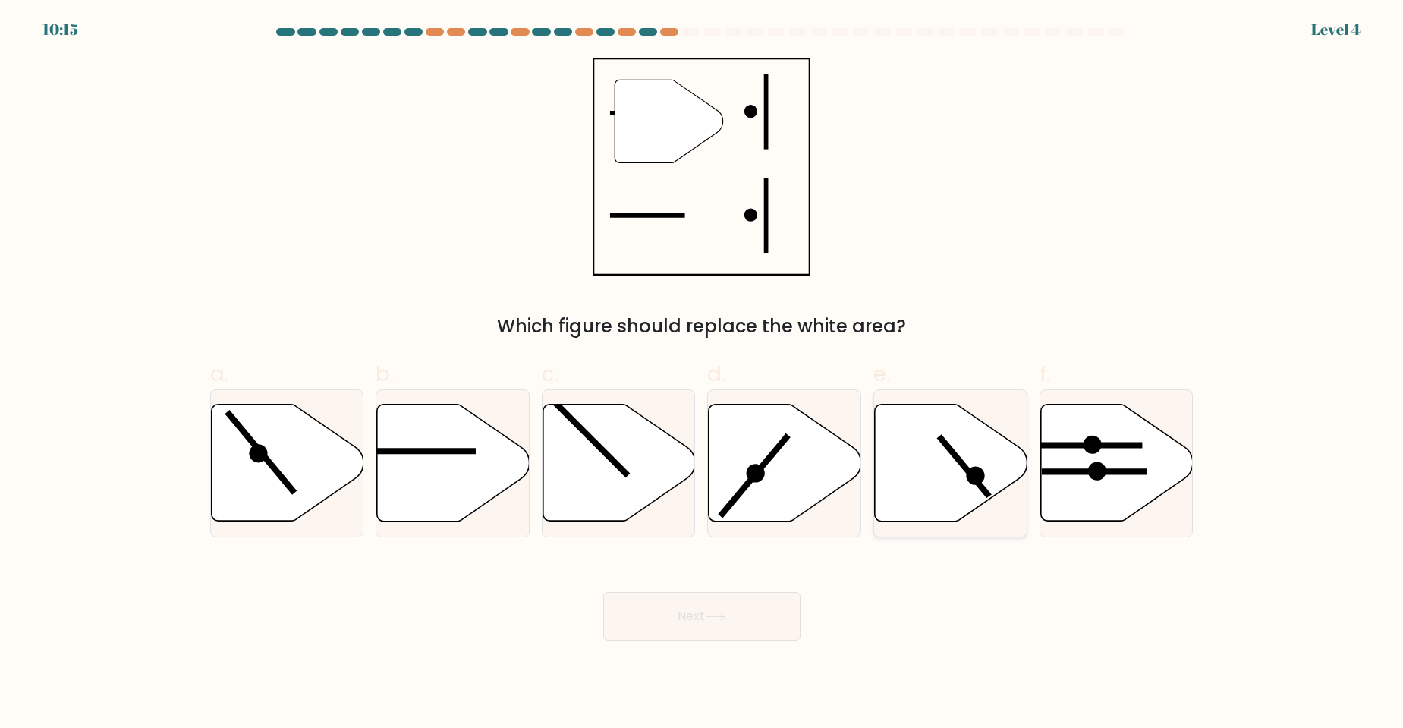
click at [925, 484] on icon at bounding box center [951, 463] width 153 height 117
click at [703, 374] on input "e." at bounding box center [702, 369] width 1 height 10
radio input "true"
click at [745, 634] on button "Next" at bounding box center [701, 616] width 197 height 49
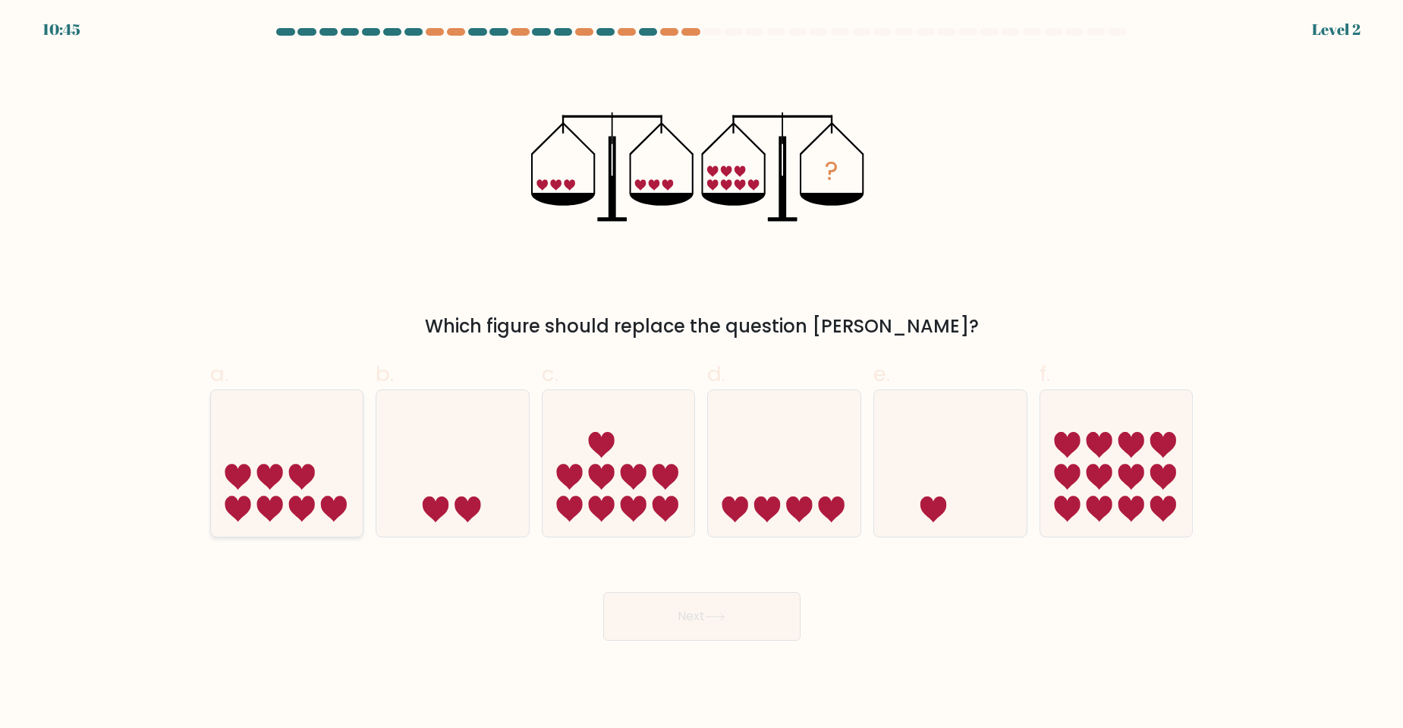
click at [294, 517] on icon at bounding box center [287, 463] width 153 height 126
click at [702, 374] on input "a." at bounding box center [702, 369] width 1 height 10
radio input "true"
click at [801, 618] on div "Next" at bounding box center [702, 598] width 1002 height 85
click at [747, 615] on button "Next" at bounding box center [701, 616] width 197 height 49
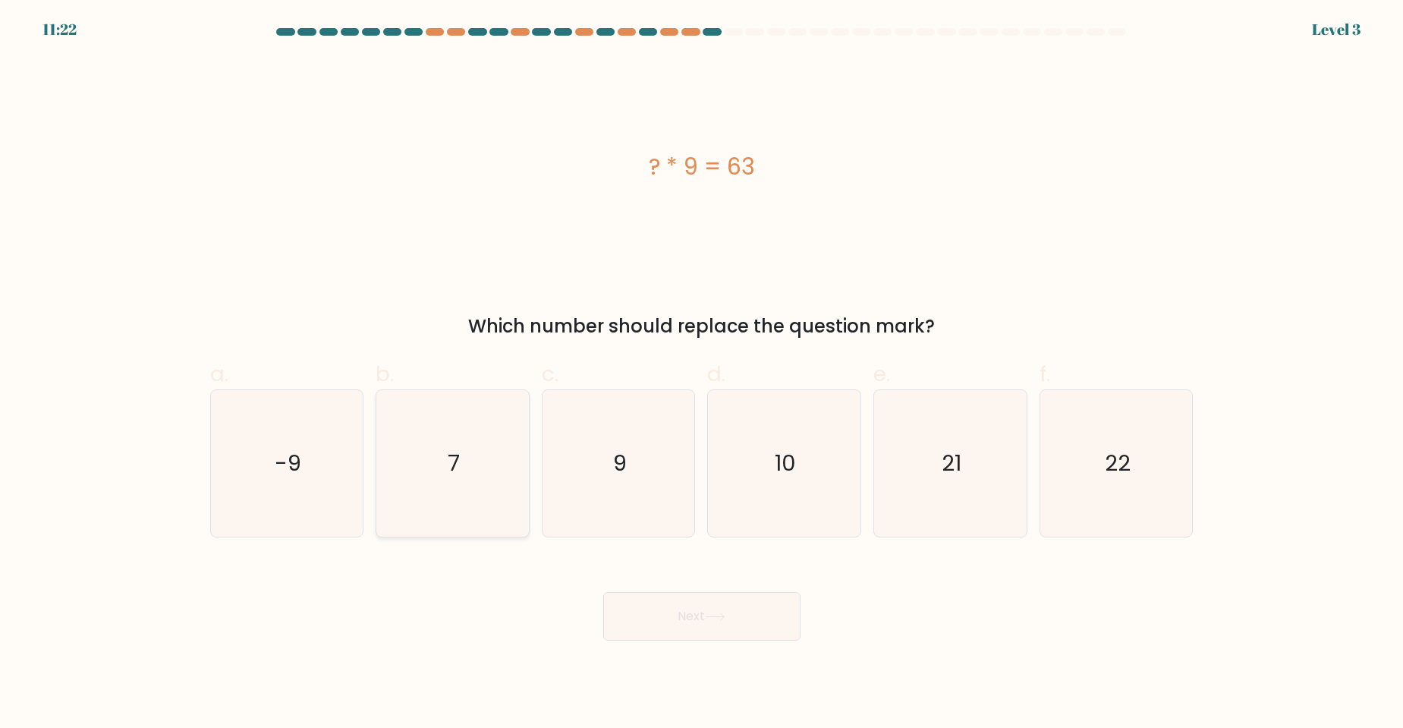
click at [471, 473] on icon "7" at bounding box center [452, 463] width 146 height 146
click at [702, 374] on input "b. 7" at bounding box center [702, 369] width 1 height 10
radio input "true"
click at [735, 619] on button "Next" at bounding box center [701, 616] width 197 height 49
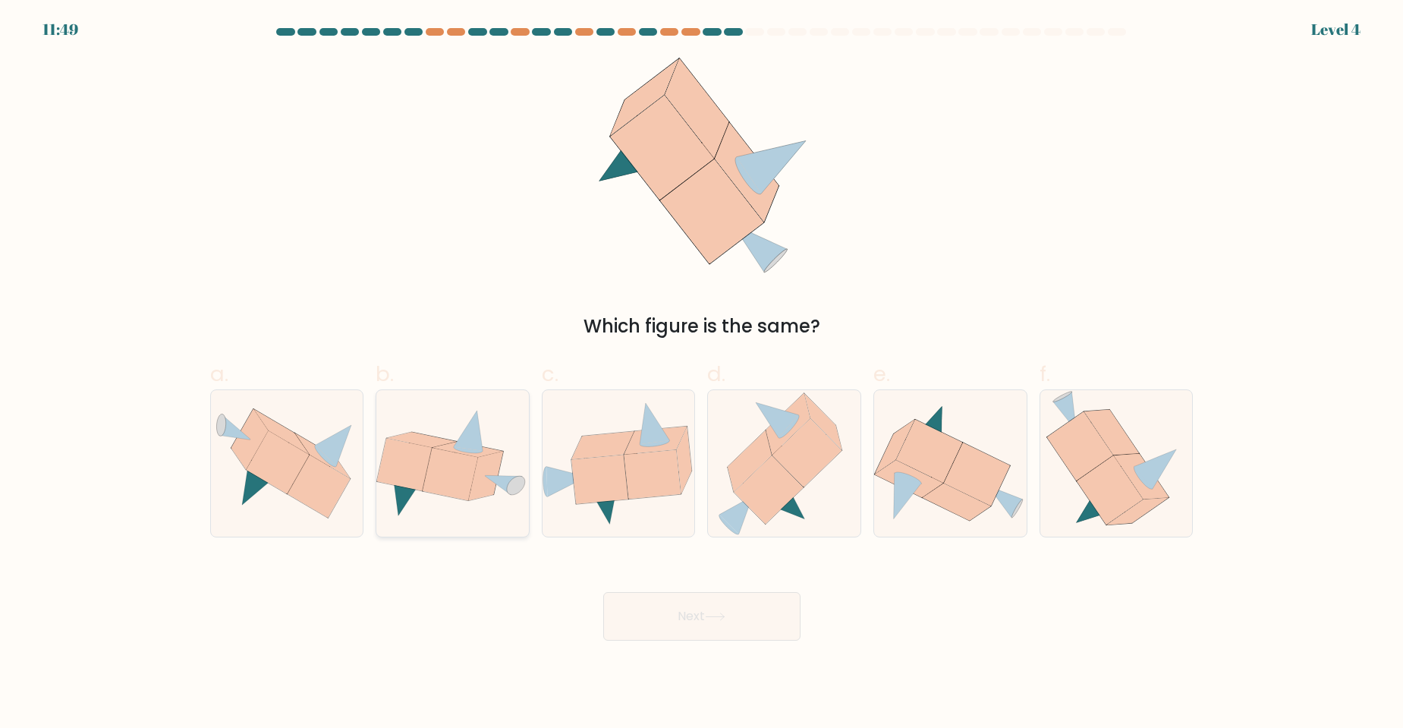
click at [490, 476] on icon at bounding box center [503, 485] width 37 height 20
click at [702, 374] on input "b." at bounding box center [702, 369] width 1 height 10
radio input "true"
click at [662, 612] on button "Next" at bounding box center [701, 616] width 197 height 49
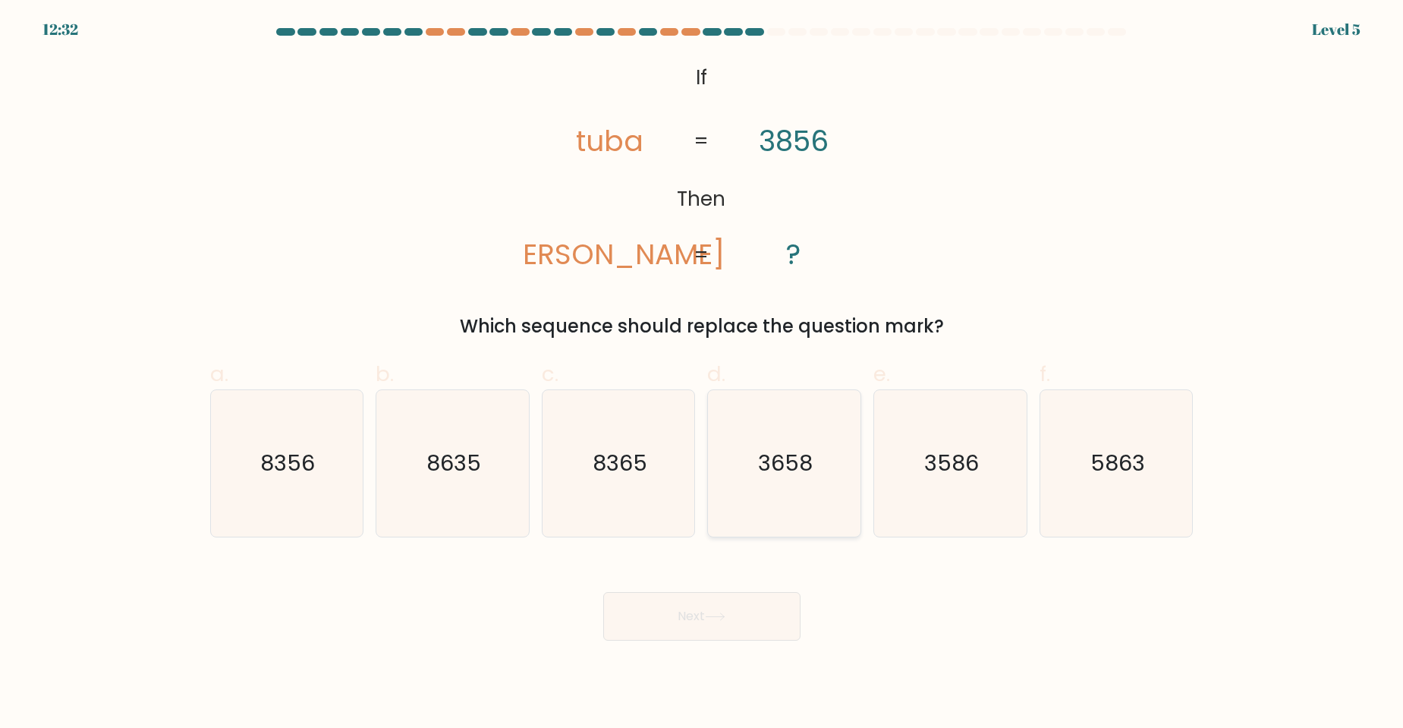
click at [794, 467] on text "3658" at bounding box center [786, 463] width 55 height 30
click at [703, 374] on input "d. 3658" at bounding box center [702, 369] width 1 height 10
radio input "true"
click at [716, 616] on icon at bounding box center [715, 617] width 20 height 8
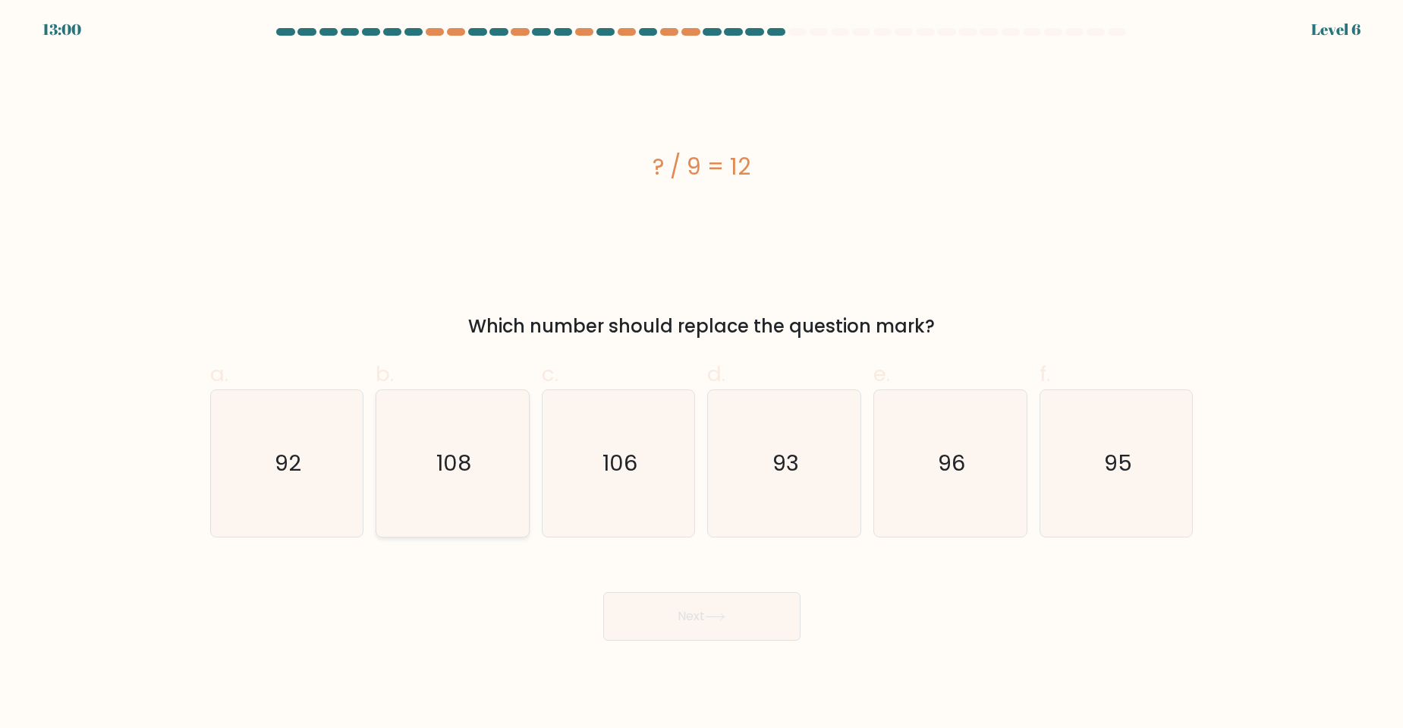
click at [477, 483] on icon "108" at bounding box center [452, 463] width 146 height 146
click at [702, 374] on input "b. 108" at bounding box center [702, 369] width 1 height 10
radio input "true"
drag, startPoint x: 691, startPoint y: 592, endPoint x: 699, endPoint y: 628, distance: 37.4
click at [699, 624] on div "Next" at bounding box center [702, 598] width 1002 height 85
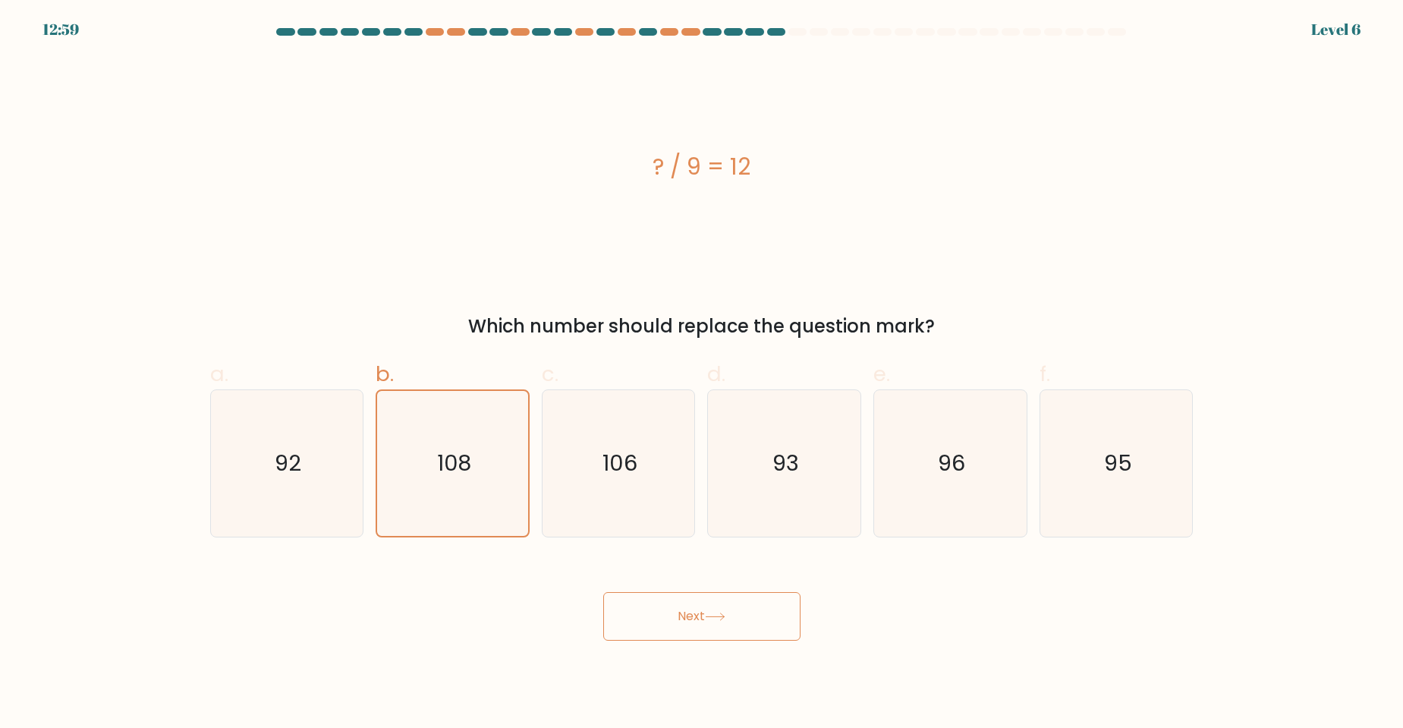
click at [699, 628] on button "Next" at bounding box center [701, 616] width 197 height 49
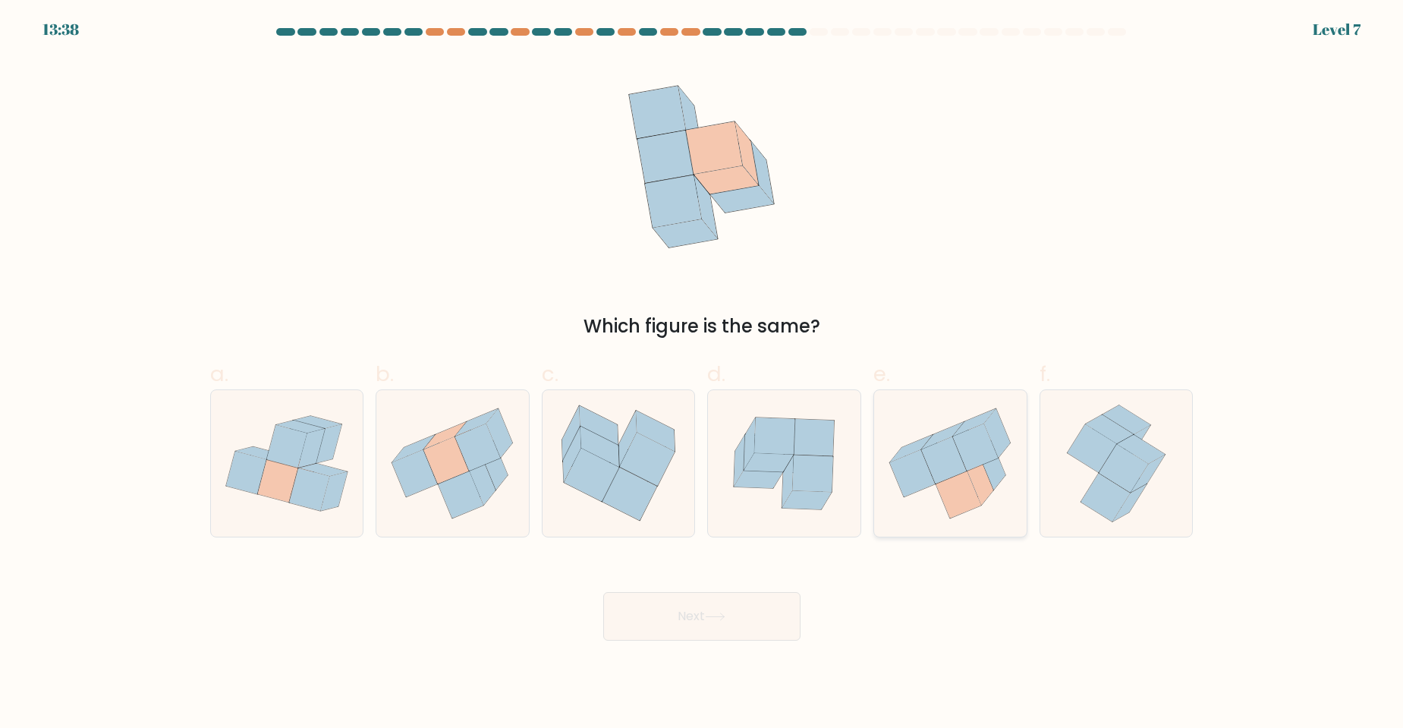
click at [961, 498] on icon at bounding box center [960, 494] width 46 height 47
click at [703, 374] on input "e." at bounding box center [702, 369] width 1 height 10
radio input "true"
click at [745, 630] on button "Next" at bounding box center [701, 616] width 197 height 49
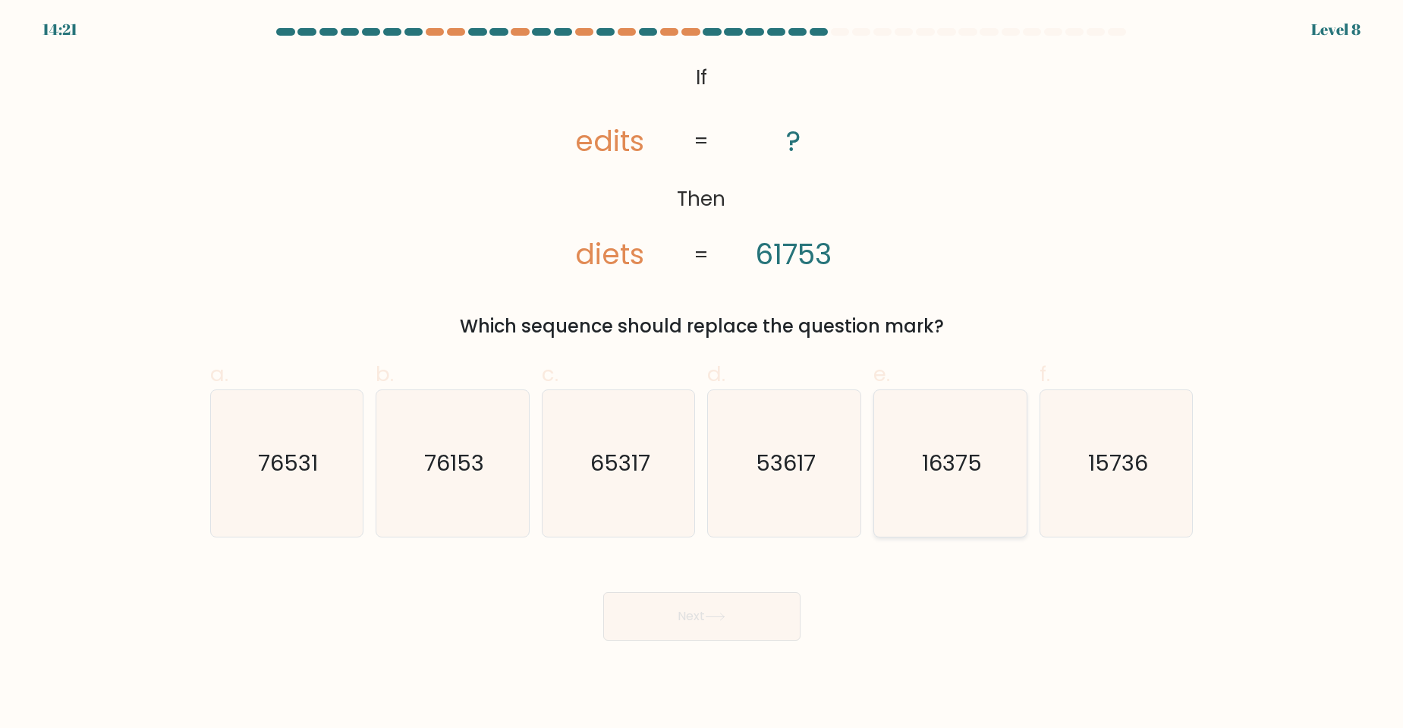
click at [969, 489] on icon "16375" at bounding box center [950, 463] width 146 height 146
click at [703, 374] on input "e. 16375" at bounding box center [702, 369] width 1 height 10
radio input "true"
click at [759, 626] on button "Next" at bounding box center [701, 616] width 197 height 49
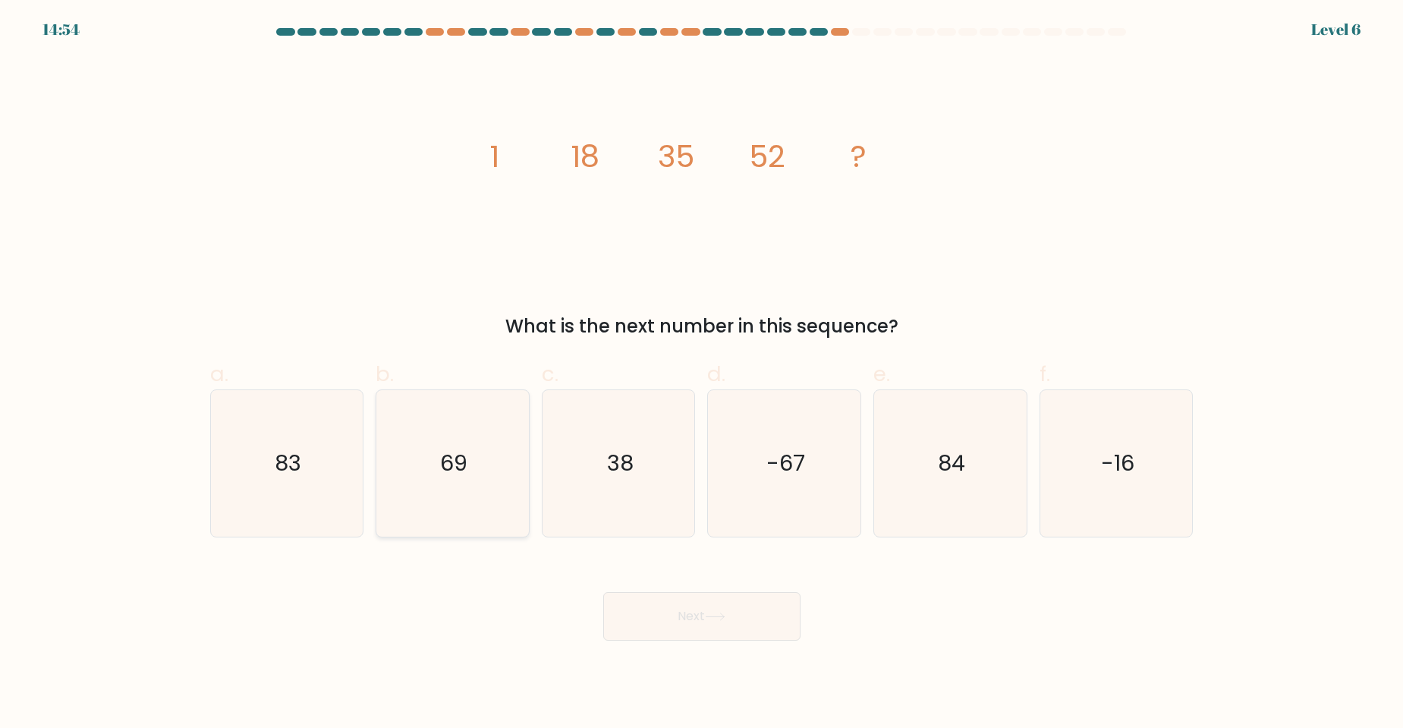
click at [443, 521] on icon "69" at bounding box center [452, 463] width 146 height 146
click at [702, 374] on input "b. 69" at bounding box center [702, 369] width 1 height 10
radio input "true"
click at [720, 613] on icon at bounding box center [715, 617] width 20 height 8
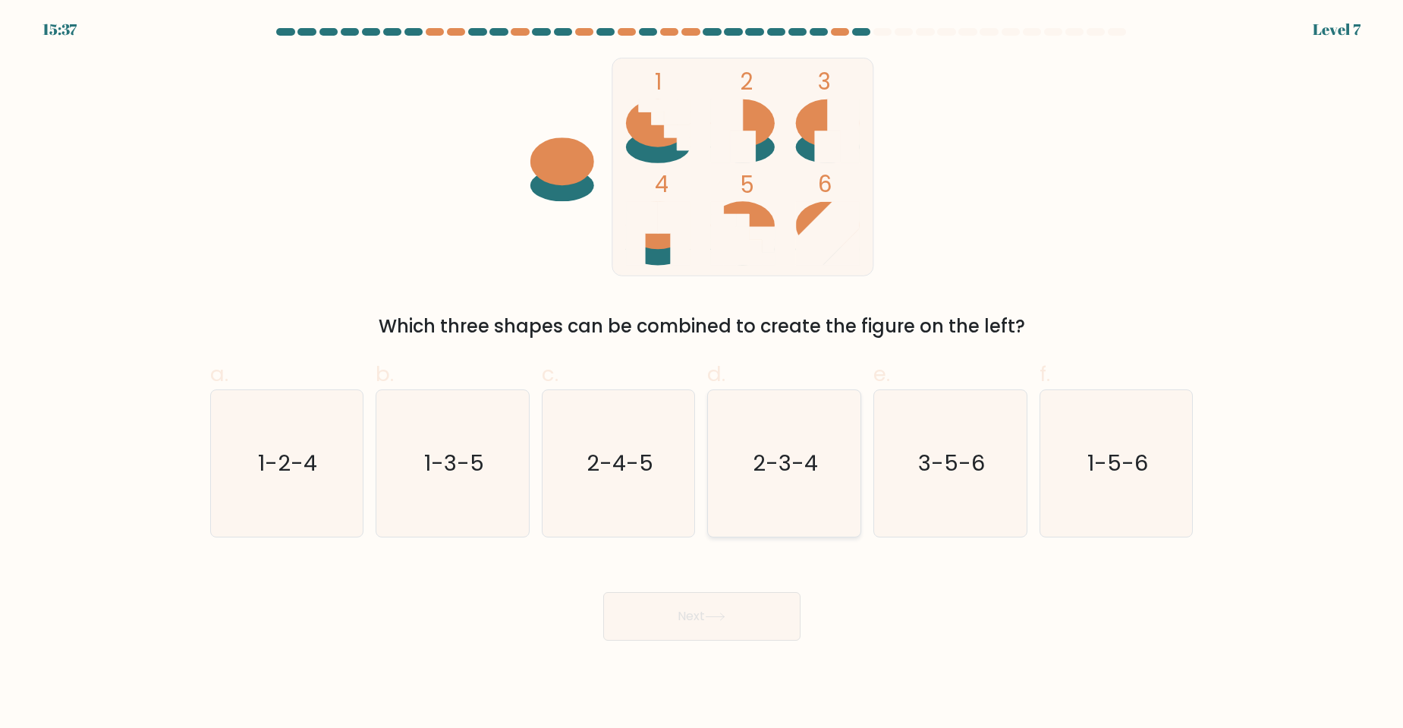
click at [845, 493] on icon "2-3-4" at bounding box center [784, 463] width 146 height 146
click at [703, 374] on input "d. 2-3-4" at bounding box center [702, 369] width 1 height 10
radio input "true"
click at [739, 627] on button "Next" at bounding box center [701, 616] width 197 height 49
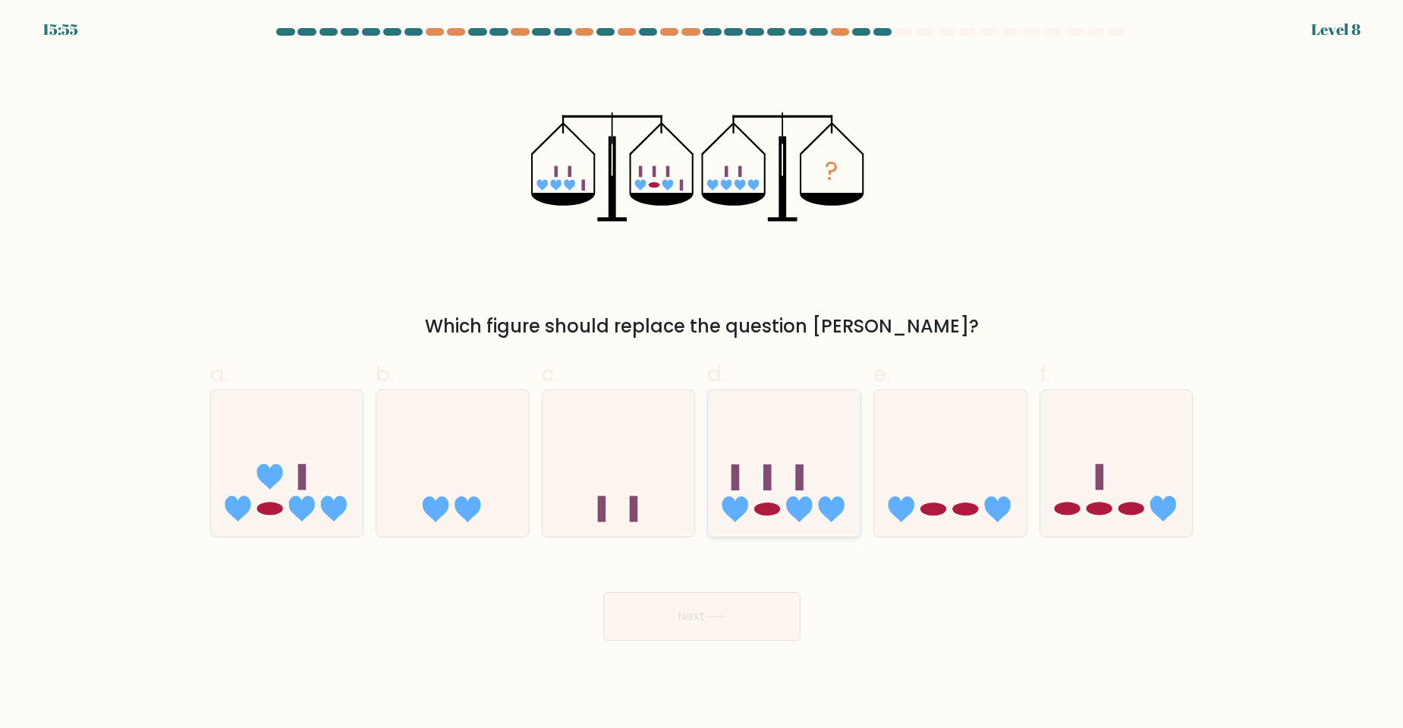
click at [857, 508] on icon at bounding box center [784, 463] width 153 height 126
click at [703, 374] on input "d." at bounding box center [702, 369] width 1 height 10
radio input "true"
click at [685, 616] on button "Next" at bounding box center [701, 616] width 197 height 49
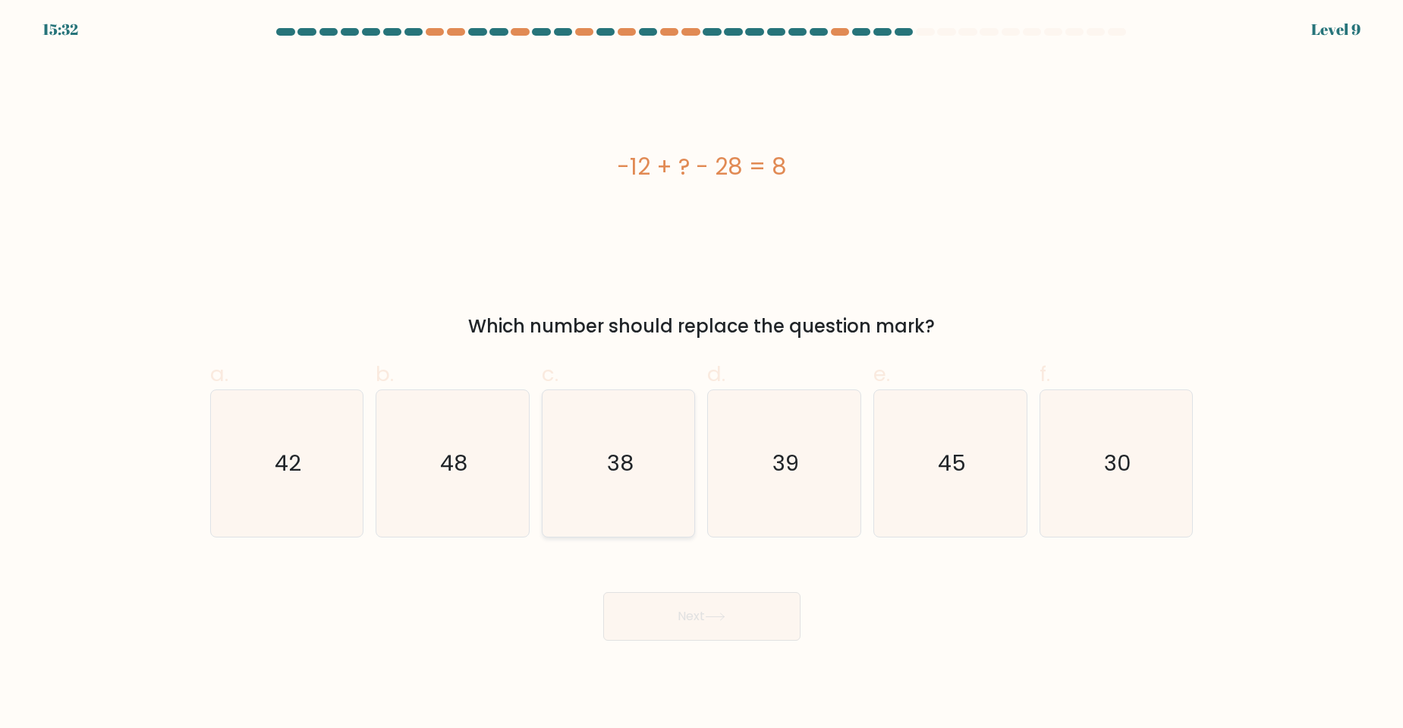
click at [625, 439] on icon "38" at bounding box center [619, 463] width 146 height 146
click at [702, 374] on input "c. 38" at bounding box center [702, 369] width 1 height 10
radio input "true"
click at [717, 638] on button "Next" at bounding box center [701, 616] width 197 height 49
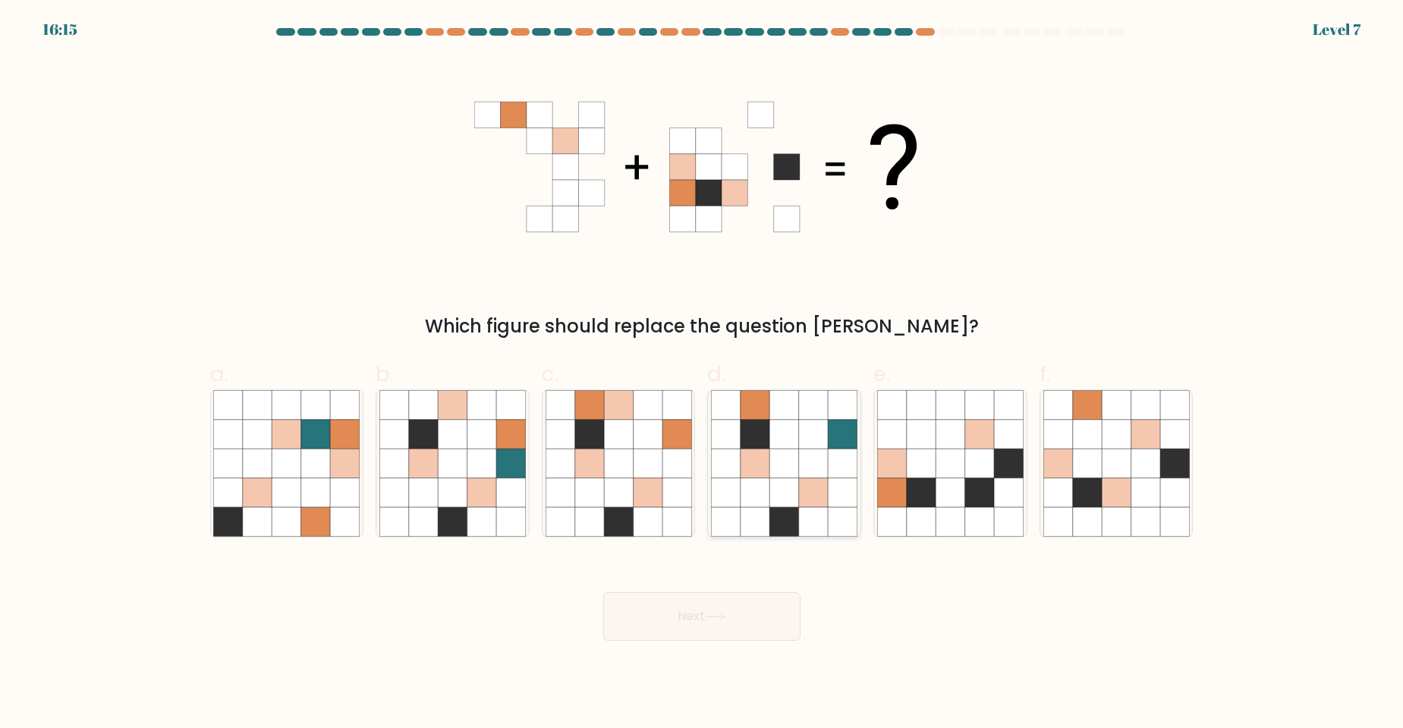
click at [793, 501] on icon at bounding box center [784, 492] width 29 height 29
click at [703, 374] on input "d." at bounding box center [702, 369] width 1 height 10
radio input "true"
click at [723, 627] on button "Next" at bounding box center [701, 616] width 197 height 49
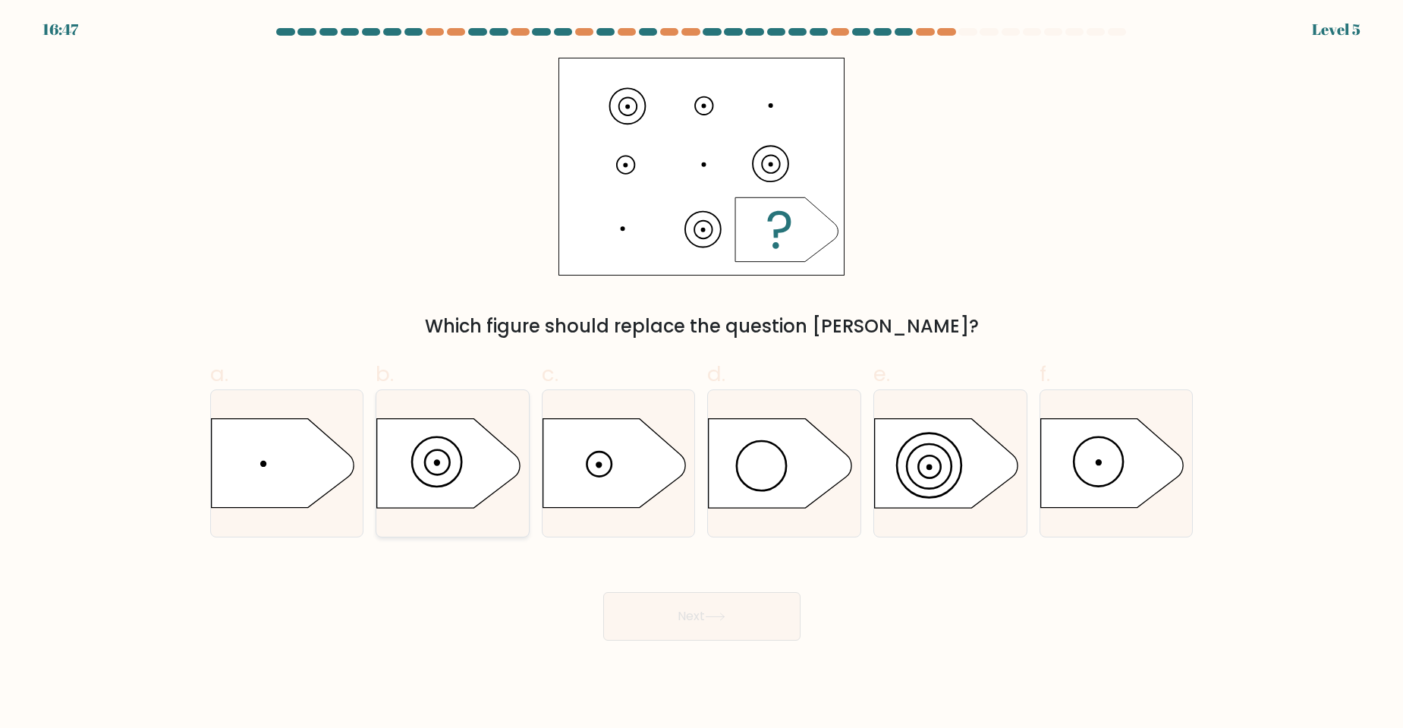
drag, startPoint x: 319, startPoint y: 468, endPoint x: 437, endPoint y: 463, distance: 118.5
click at [321, 465] on icon at bounding box center [282, 463] width 143 height 89
click at [702, 374] on input "a." at bounding box center [702, 369] width 1 height 10
radio input "true"
click at [721, 607] on button "Next" at bounding box center [701, 616] width 197 height 49
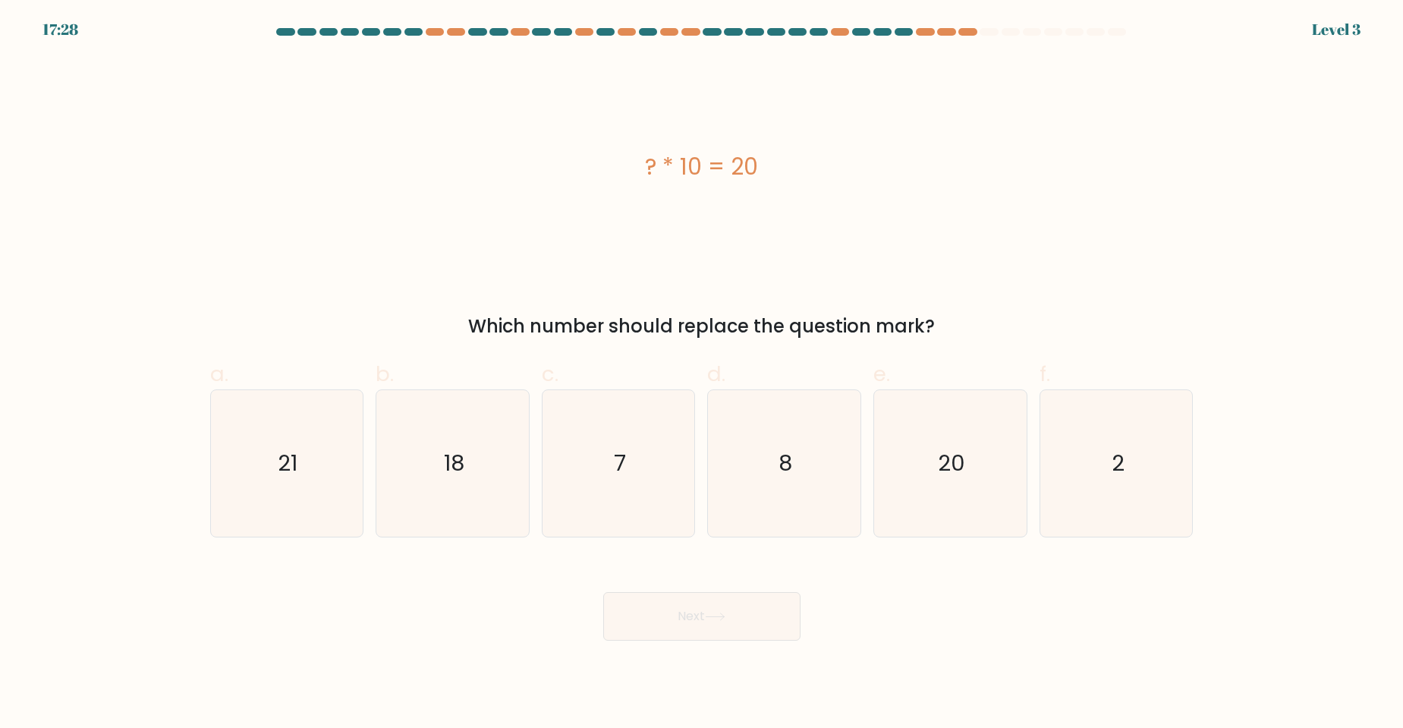
click at [1194, 495] on div "f. 2" at bounding box center [1117, 447] width 166 height 179
click at [1089, 538] on form "a. 7" at bounding box center [701, 334] width 1403 height 613
click at [1177, 452] on icon "2" at bounding box center [1117, 463] width 146 height 146
click at [703, 374] on input "f. 2" at bounding box center [702, 369] width 1 height 10
radio input "true"
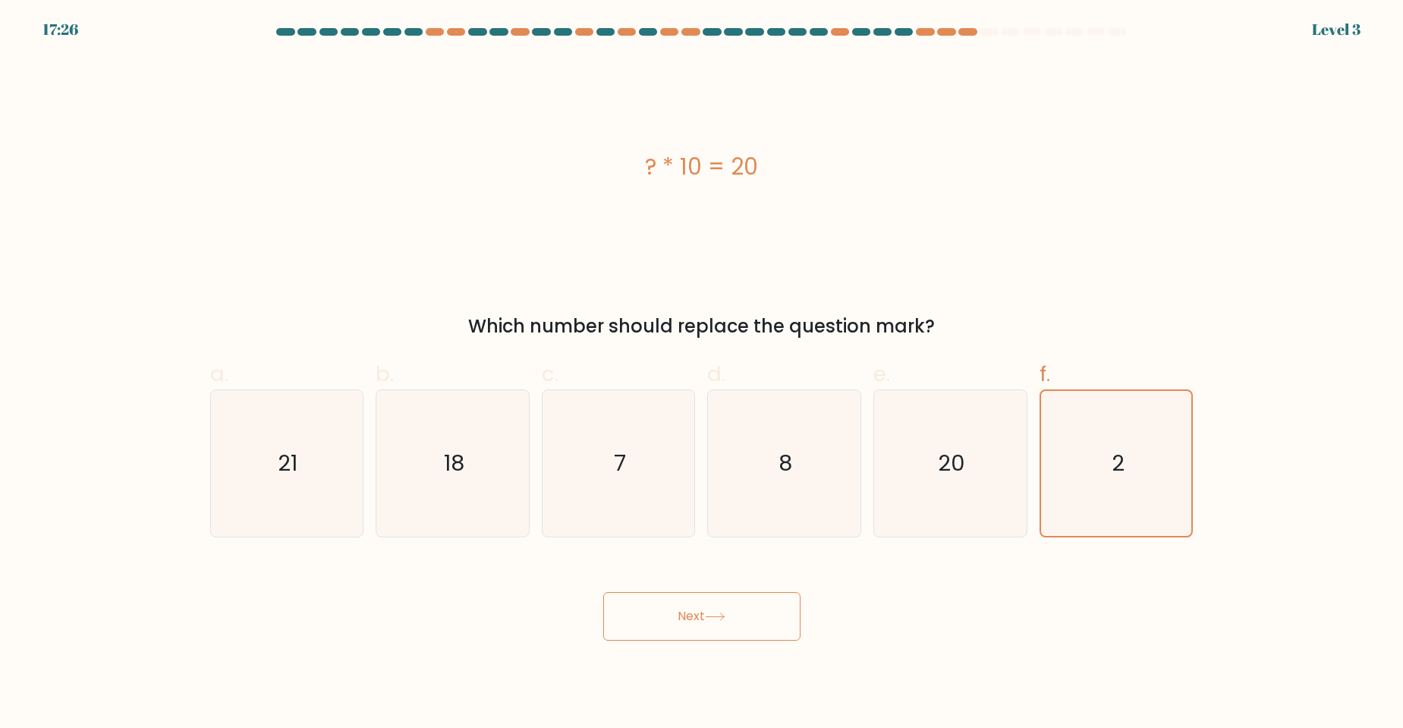
click at [773, 623] on button "Next" at bounding box center [701, 616] width 197 height 49
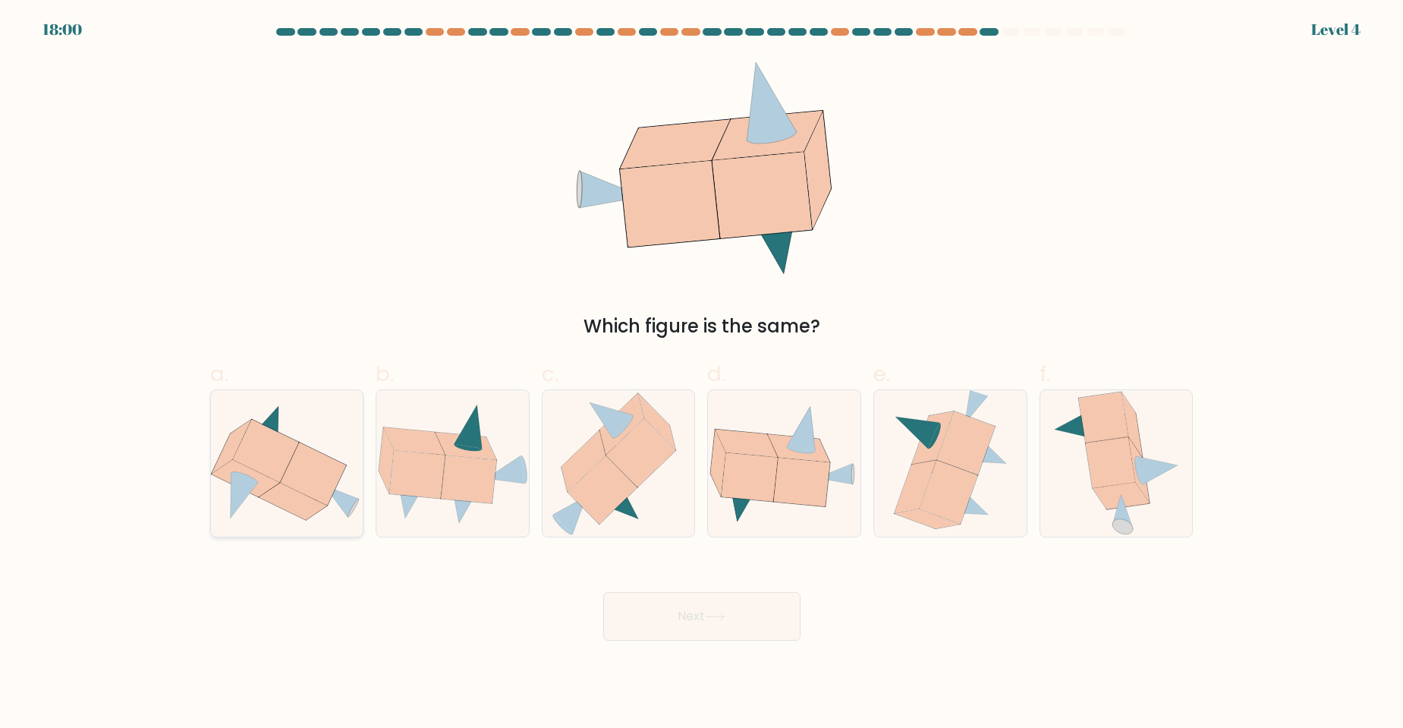
click at [260, 461] on icon at bounding box center [265, 451] width 66 height 63
click at [702, 374] on input "a." at bounding box center [702, 369] width 1 height 10
radio input "true"
click at [742, 610] on button "Next" at bounding box center [701, 616] width 197 height 49
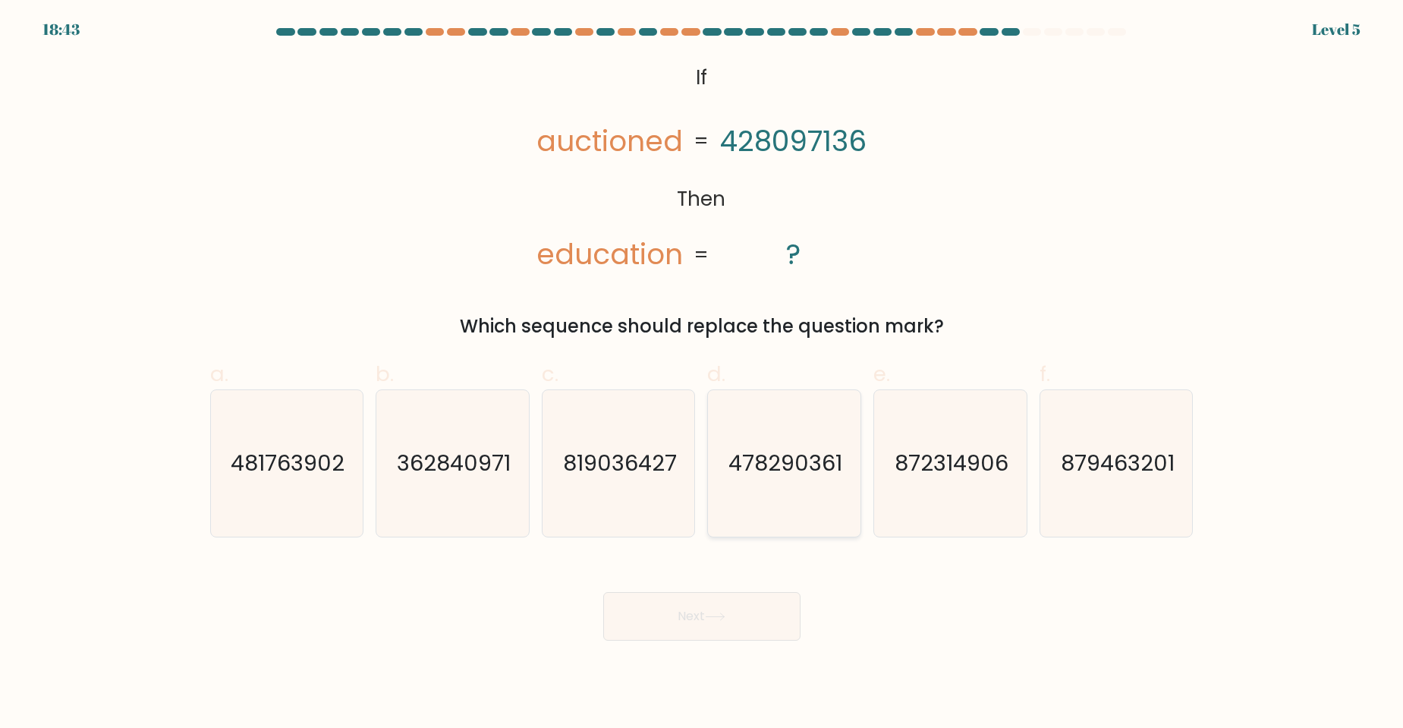
click at [776, 507] on icon "478290361" at bounding box center [784, 463] width 146 height 146
click at [703, 374] on input "d. 478290361" at bounding box center [702, 369] width 1 height 10
radio input "true"
click at [785, 622] on button "Next" at bounding box center [701, 616] width 197 height 49
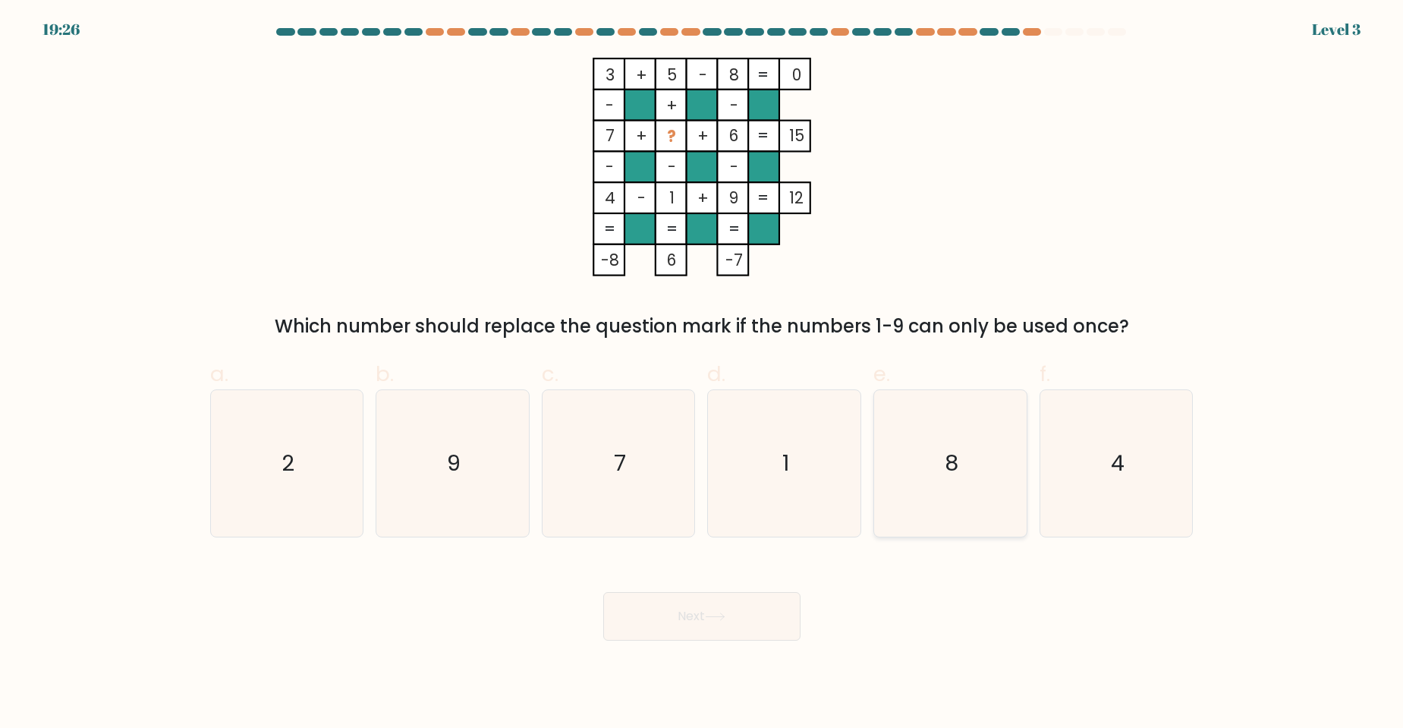
click at [953, 516] on icon "8" at bounding box center [950, 463] width 146 height 146
click at [703, 374] on input "e. 8" at bounding box center [702, 369] width 1 height 10
radio input "true"
click at [916, 496] on icon "8" at bounding box center [950, 463] width 145 height 145
click at [703, 374] on input "e. 8" at bounding box center [702, 369] width 1 height 10
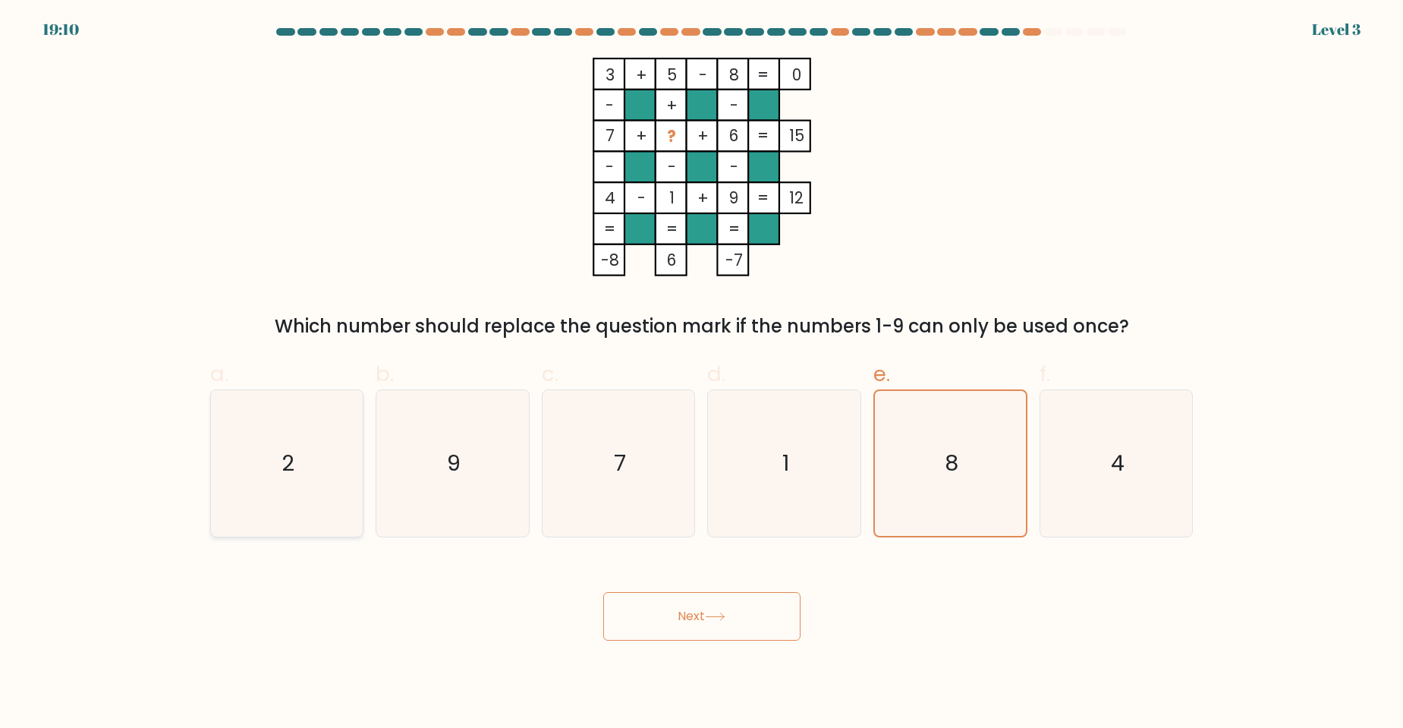
drag, startPoint x: 222, startPoint y: 476, endPoint x: 242, endPoint y: 468, distance: 21.9
click at [225, 474] on icon "2" at bounding box center [286, 463] width 146 height 146
click at [702, 374] on input "a. 2" at bounding box center [702, 369] width 1 height 10
radio input "true"
click at [655, 609] on button "Next" at bounding box center [701, 616] width 197 height 49
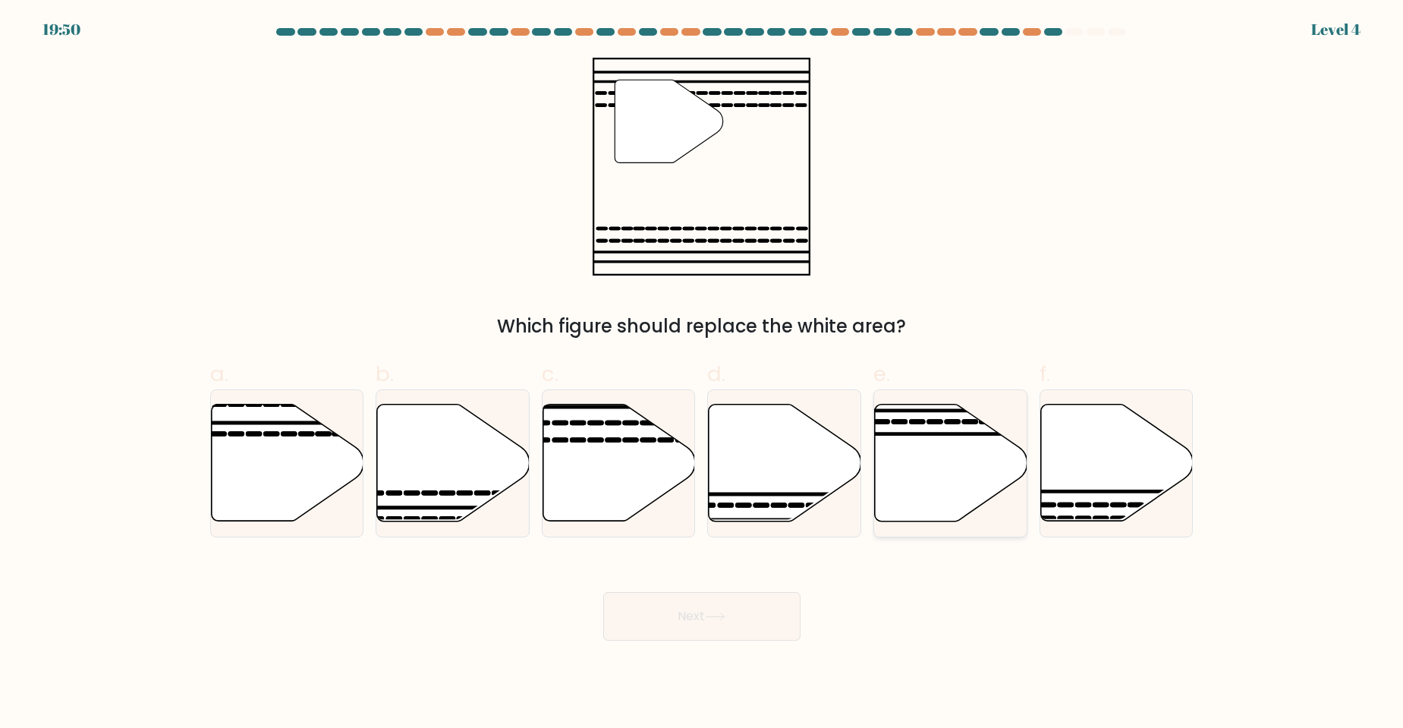
click at [929, 465] on icon at bounding box center [951, 463] width 153 height 117
click at [703, 374] on input "e." at bounding box center [702, 369] width 1 height 10
radio input "true"
click at [758, 622] on button "Next" at bounding box center [701, 616] width 197 height 49
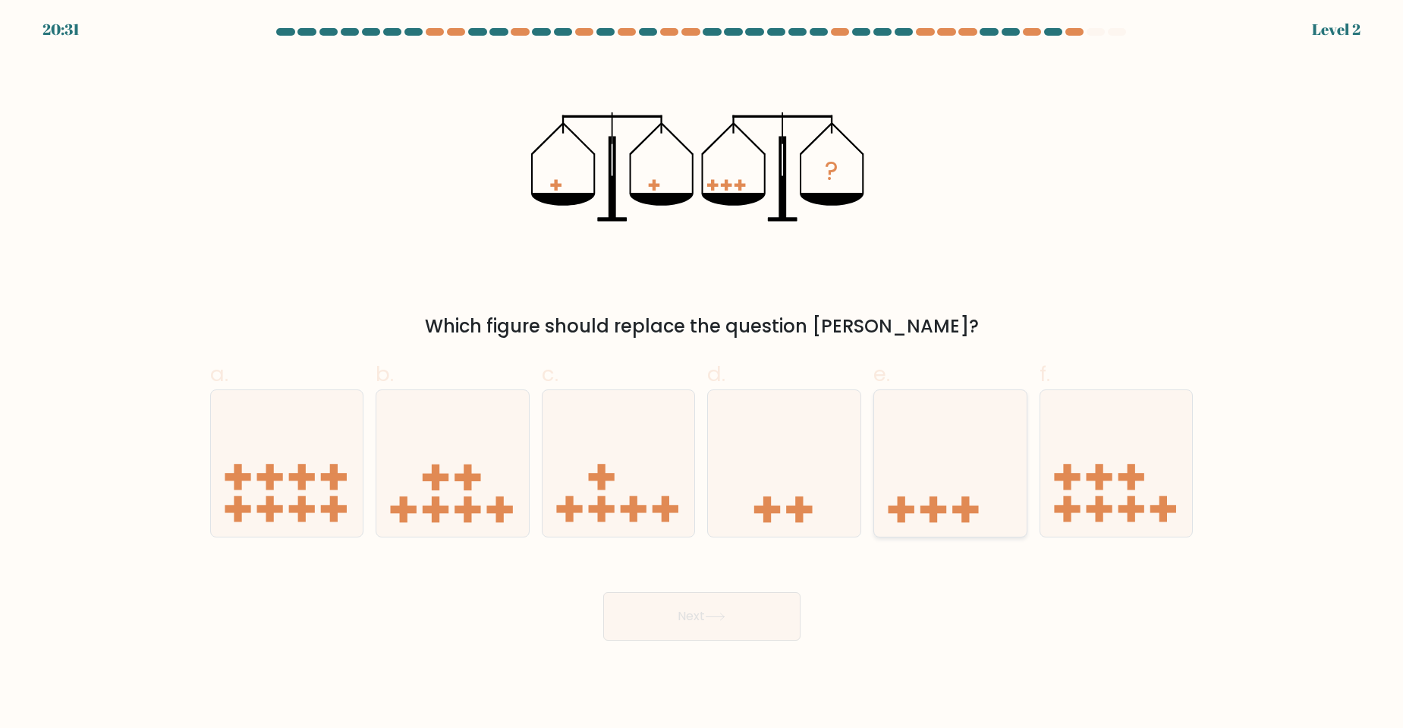
click at [938, 489] on icon at bounding box center [950, 463] width 153 height 126
click at [703, 374] on input "e." at bounding box center [702, 369] width 1 height 10
radio input "true"
click at [768, 613] on button "Next" at bounding box center [701, 616] width 197 height 49
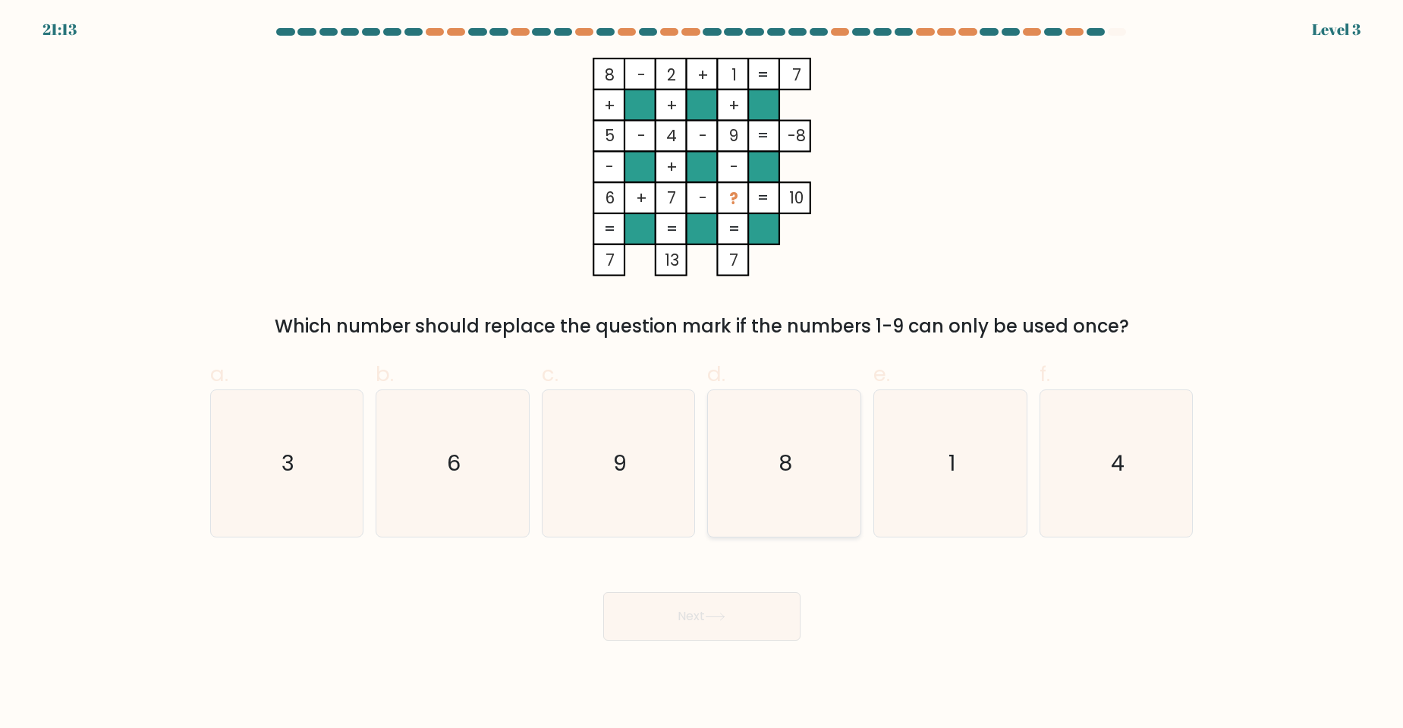
click at [805, 492] on icon "8" at bounding box center [784, 463] width 146 height 146
click at [703, 374] on input "d. 8" at bounding box center [702, 369] width 1 height 10
radio input "true"
drag, startPoint x: 239, startPoint y: 463, endPoint x: 567, endPoint y: 593, distance: 352.6
click at [240, 463] on icon "3" at bounding box center [286, 463] width 146 height 146
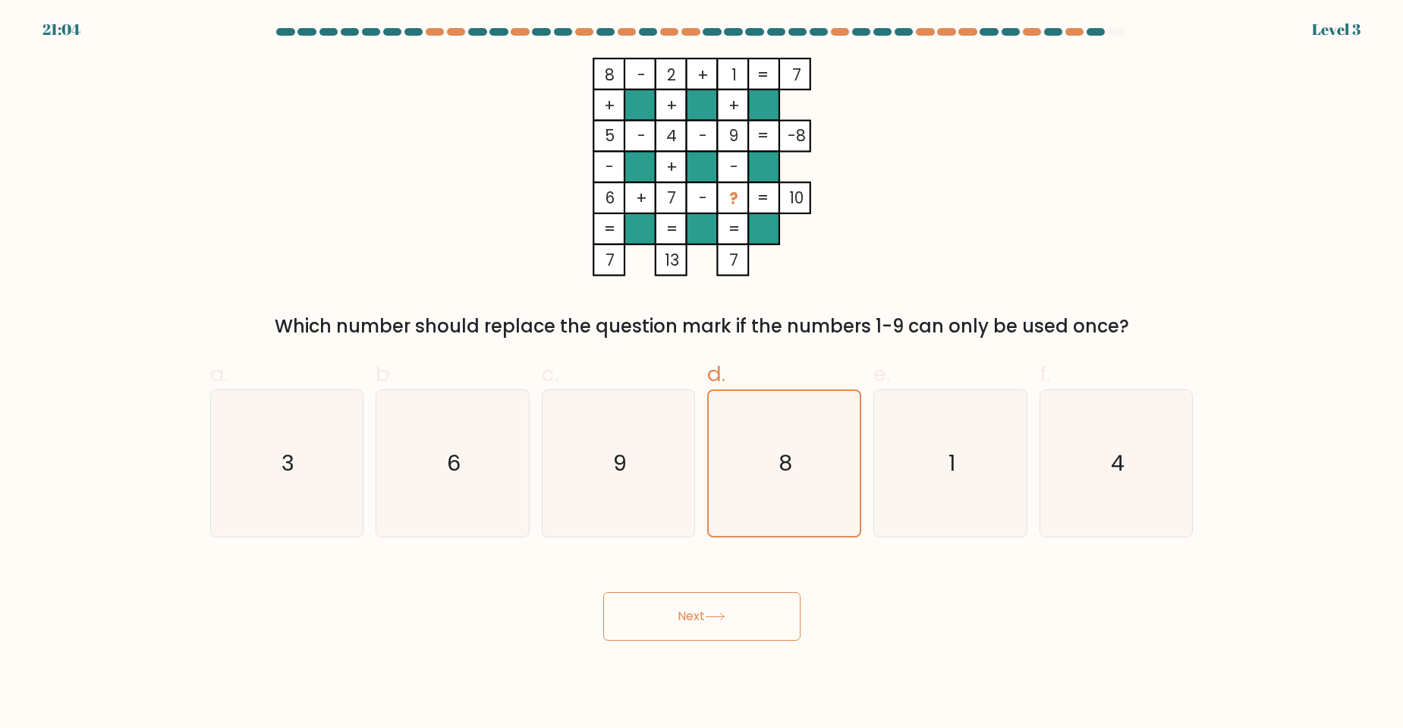
click at [702, 374] on input "a. 3" at bounding box center [702, 369] width 1 height 10
radio input "true"
click at [696, 641] on body "21:03 Level 3" at bounding box center [701, 364] width 1403 height 728
click at [698, 635] on button "Next" at bounding box center [701, 616] width 197 height 49
